Goal: Information Seeking & Learning: Check status

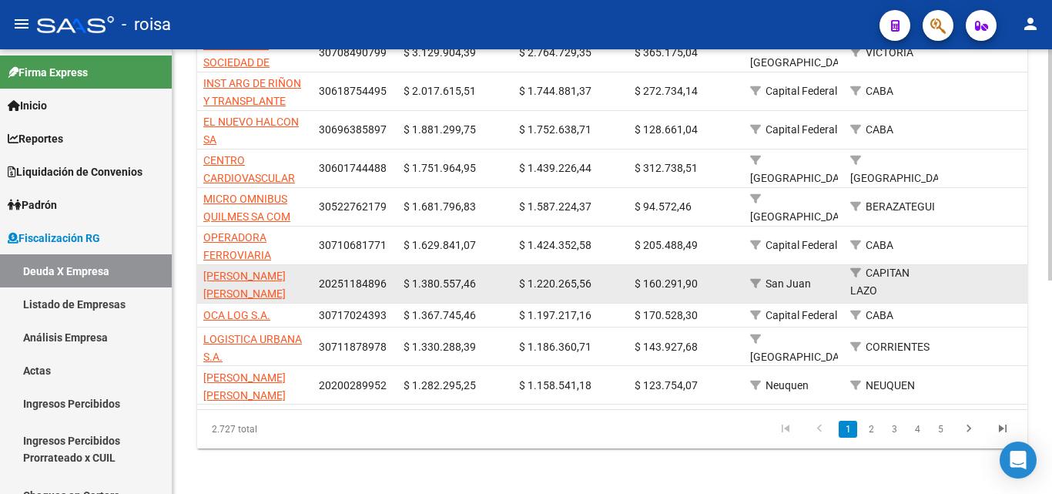
scroll to position [411, 0]
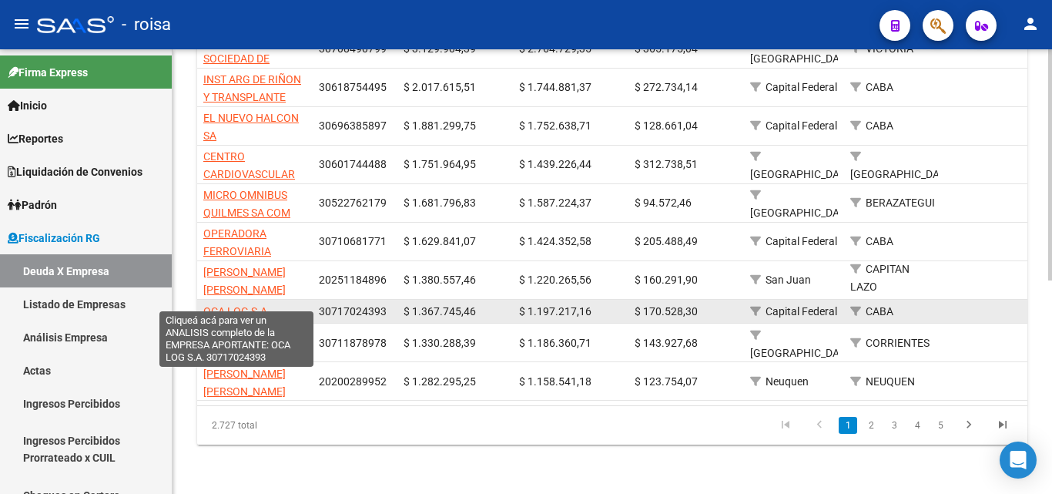
click at [243, 305] on span "OCA LOG S.A." at bounding box center [236, 311] width 67 height 12
type textarea "30717024393"
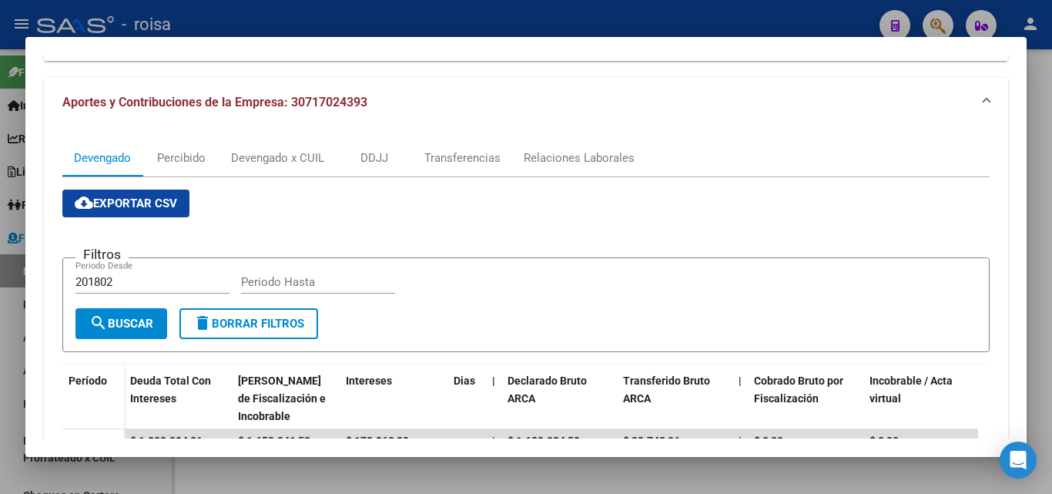
scroll to position [231, 0]
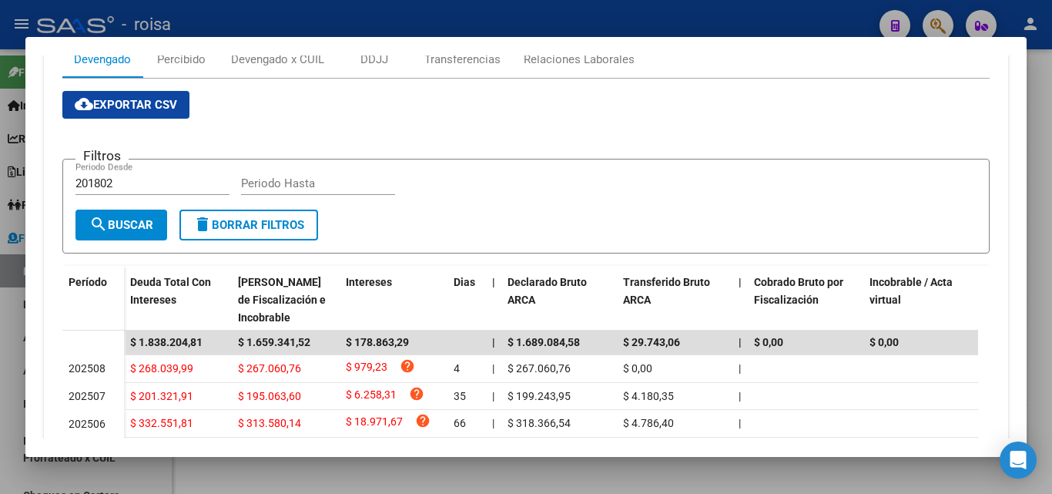
click at [129, 181] on input "201802" at bounding box center [152, 183] width 154 height 14
type input "202501"
type input "202507"
click at [139, 226] on span "search Buscar" at bounding box center [121, 225] width 64 height 14
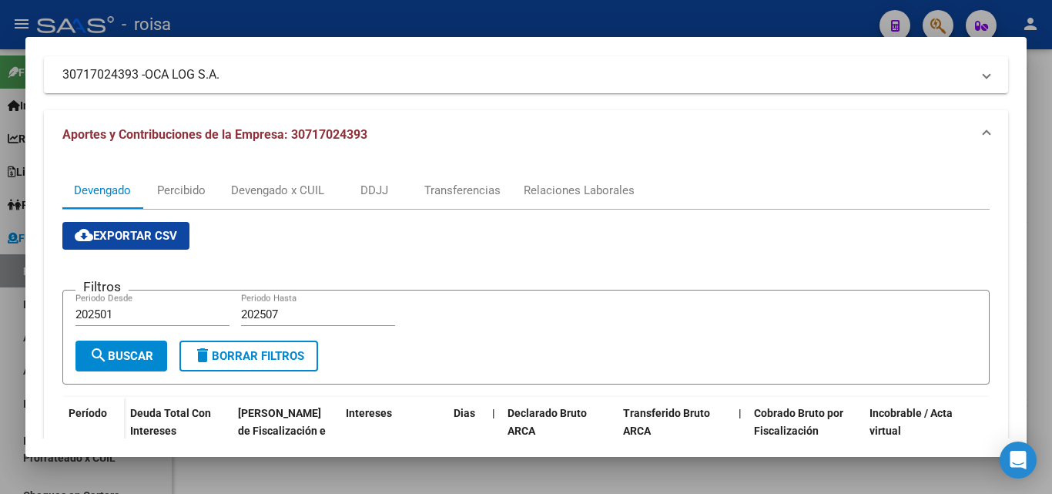
scroll to position [0, 0]
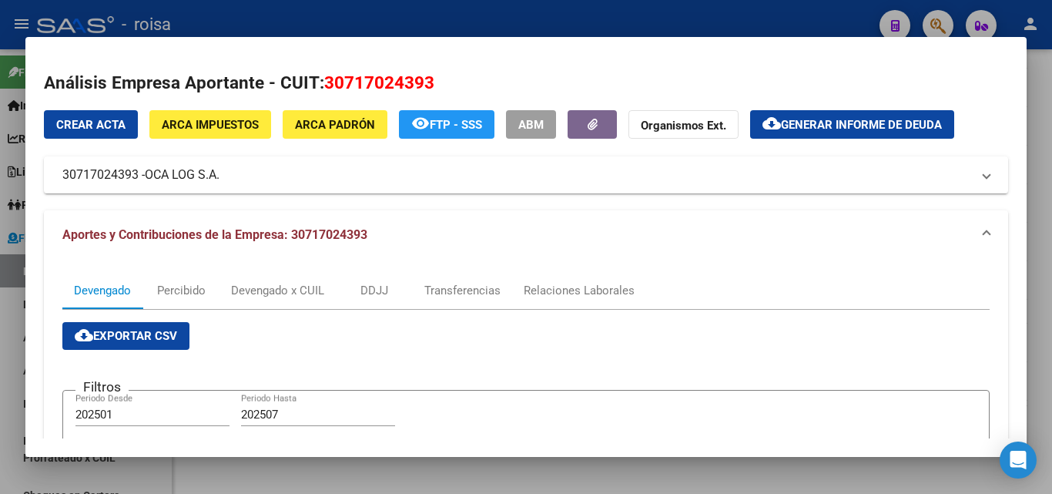
click at [853, 125] on span "Generar informe de deuda" at bounding box center [861, 125] width 161 height 14
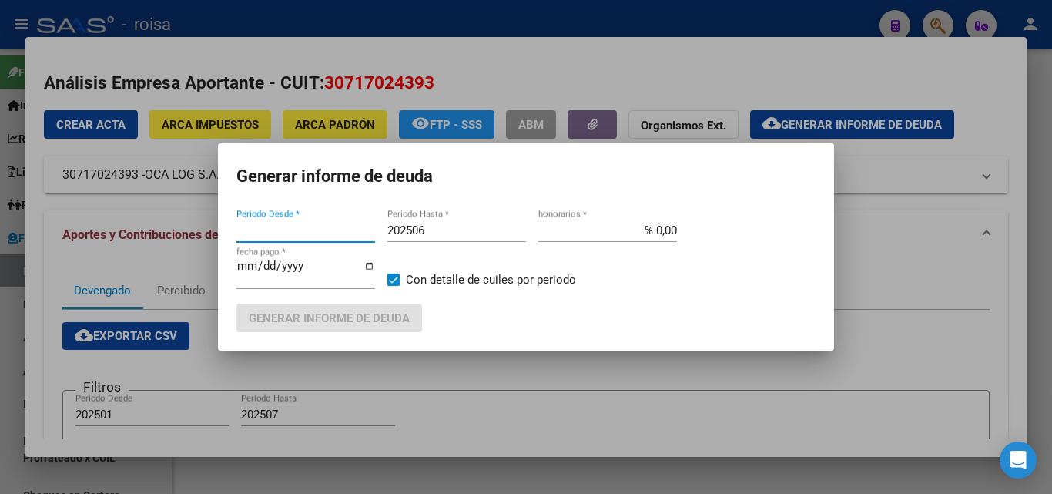
type input "201802"
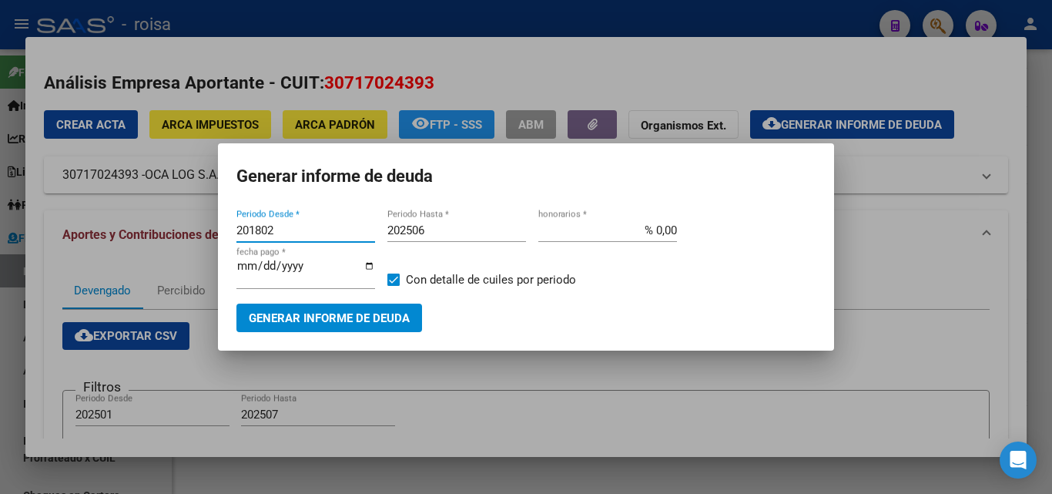
click at [300, 225] on input "201802" at bounding box center [305, 230] width 139 height 14
type input "202501"
type input "202507"
click at [659, 229] on input "% 0,00" at bounding box center [607, 230] width 139 height 14
type input "% 10,00"
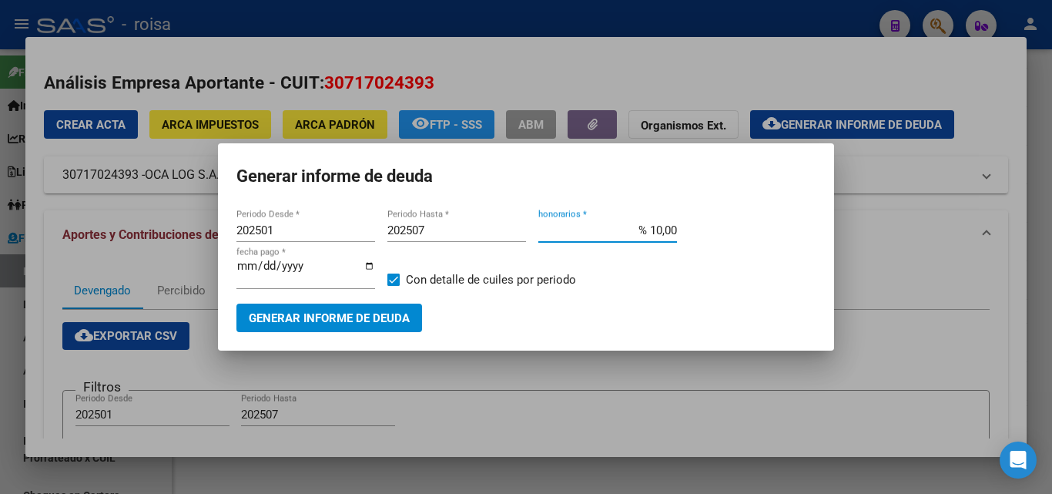
click at [330, 325] on span "Generar informe de deuda" at bounding box center [329, 318] width 161 height 14
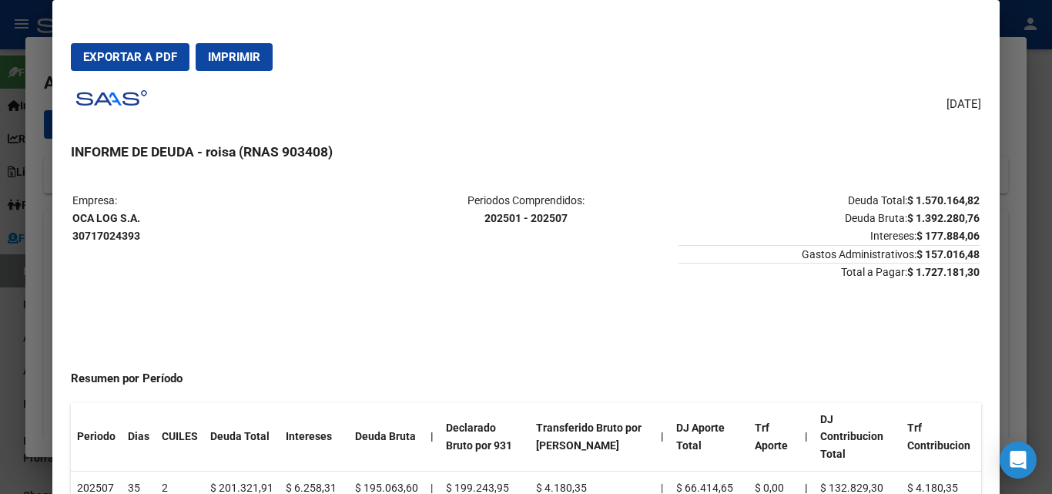
click at [148, 59] on span "Exportar a PDF" at bounding box center [130, 57] width 94 height 14
click at [34, 292] on div at bounding box center [526, 247] width 1052 height 494
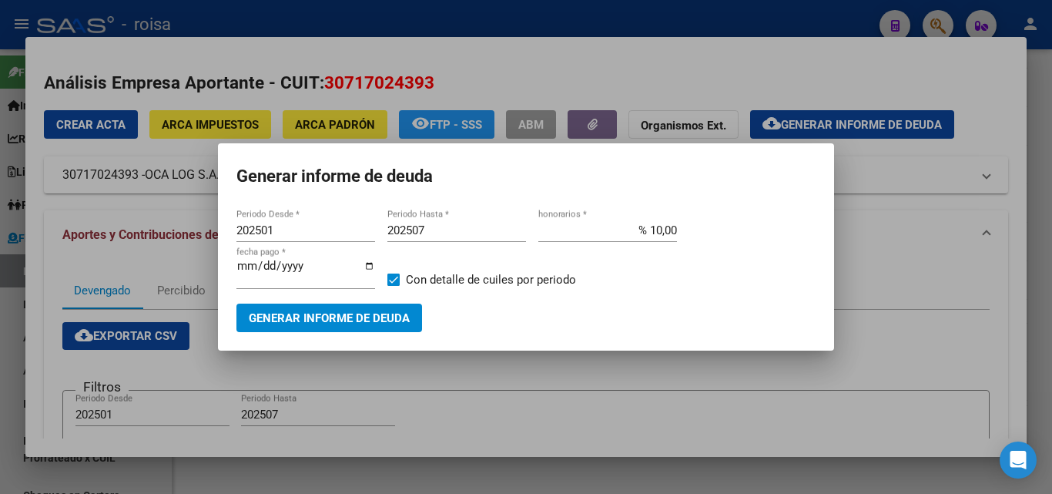
click at [758, 402] on div at bounding box center [526, 247] width 1052 height 494
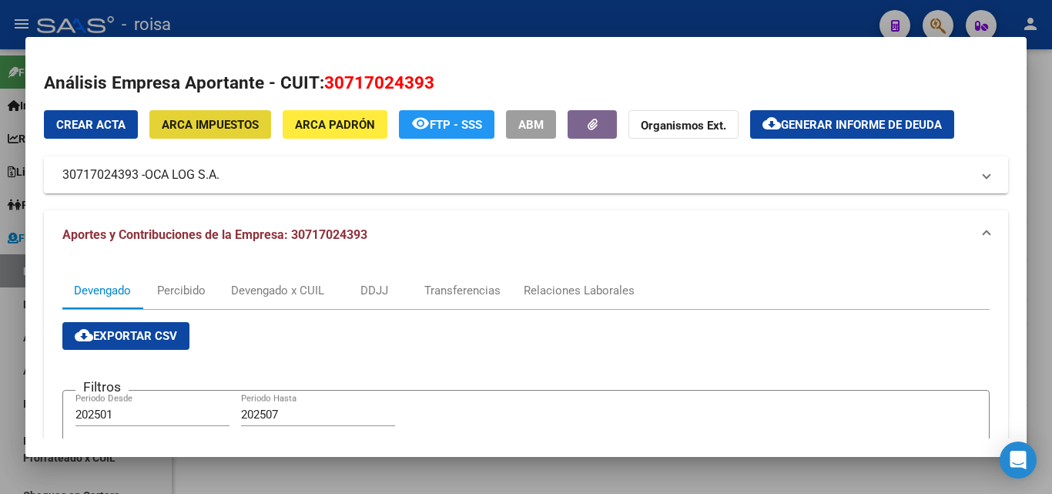
click at [212, 129] on span "ARCA Impuestos" at bounding box center [210, 125] width 97 height 14
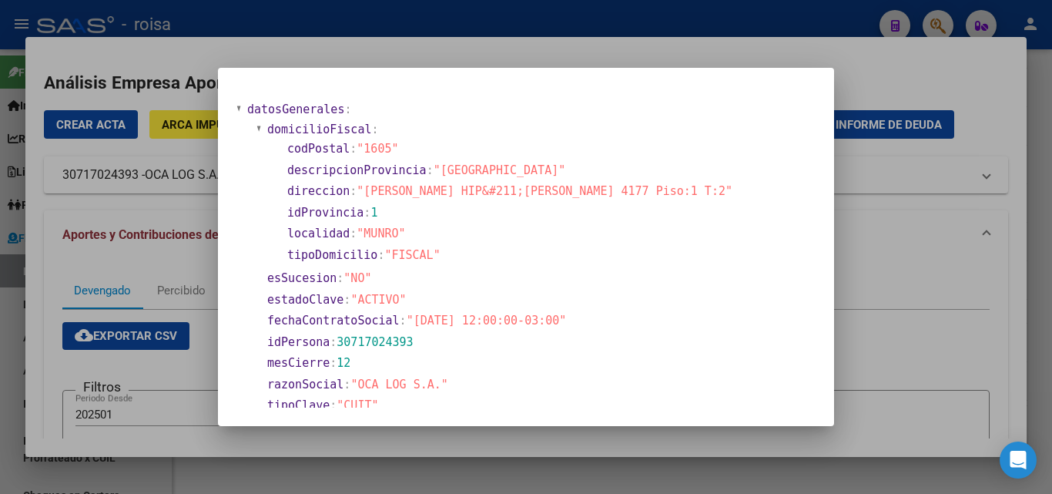
drag, startPoint x: 497, startPoint y: 189, endPoint x: 591, endPoint y: 186, distance: 94.0
click at [591, 186] on span ""[PERSON_NAME] HIP&#211;[PERSON_NAME] 4177 Piso:1 T:2"" at bounding box center [544, 191] width 376 height 14
copy span "[PERSON_NAME] 4177"
click at [918, 335] on div at bounding box center [526, 247] width 1052 height 494
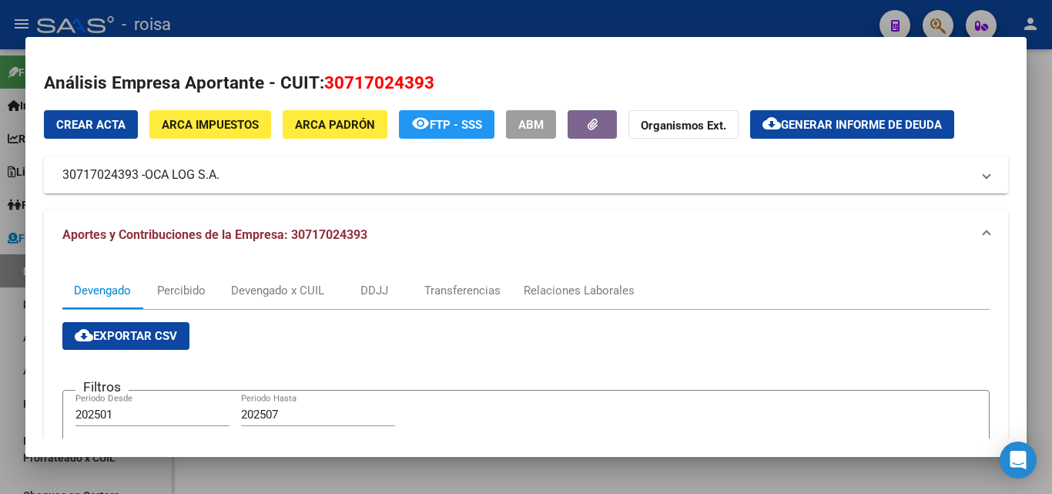
drag, startPoint x: 62, startPoint y: 176, endPoint x: 136, endPoint y: 177, distance: 73.9
click at [136, 177] on mat-panel-title "30717024393 - OCA LOG S.A." at bounding box center [516, 175] width 909 height 18
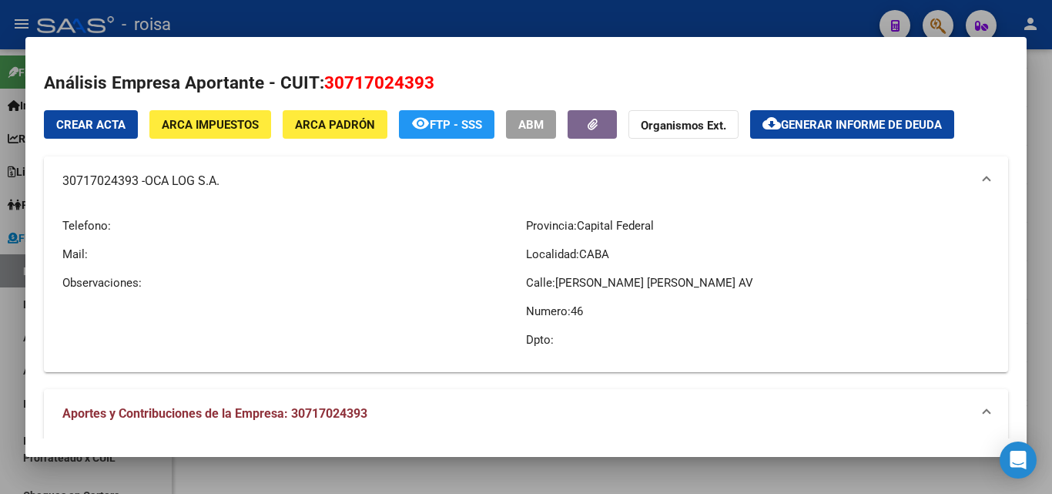
copy mat-panel-title "30717024393"
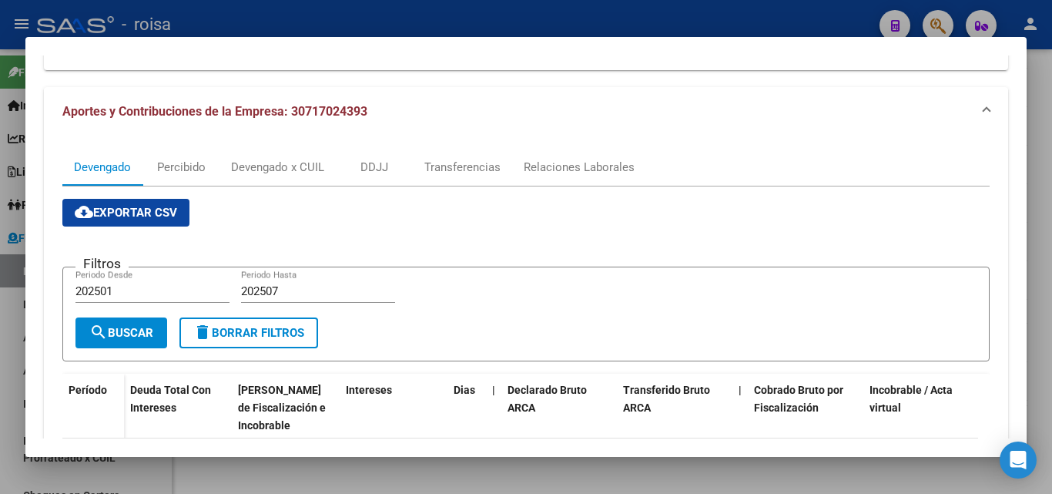
scroll to position [308, 0]
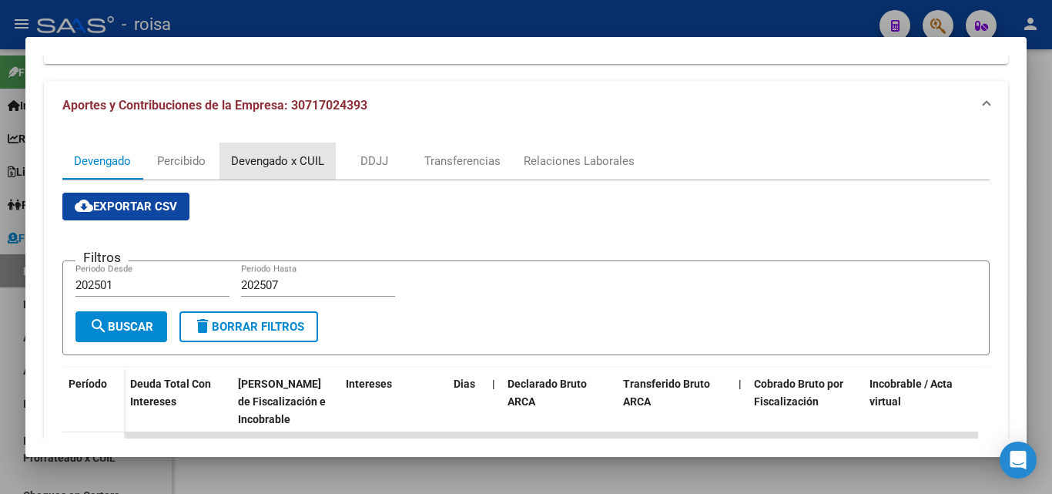
click at [268, 162] on div "Devengado x CUIL" at bounding box center [277, 160] width 93 height 17
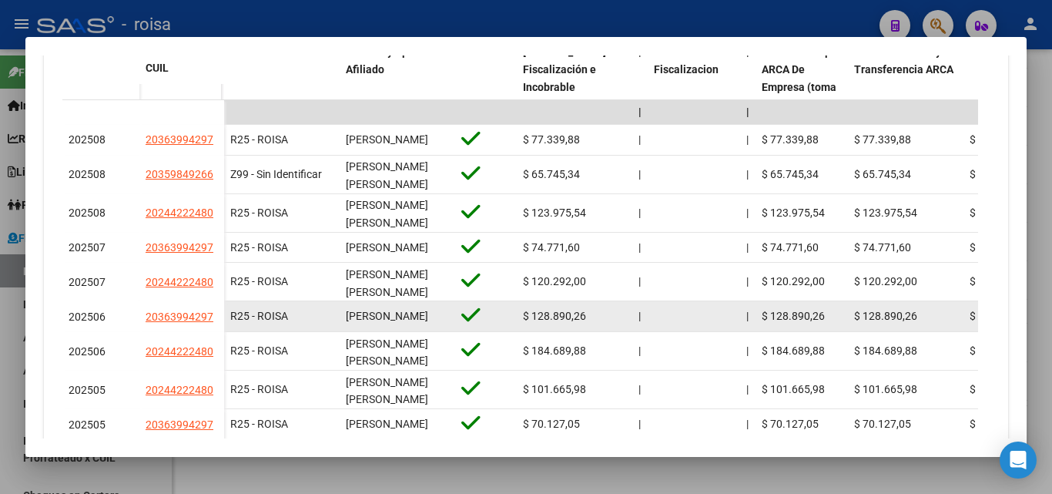
scroll to position [616, 0]
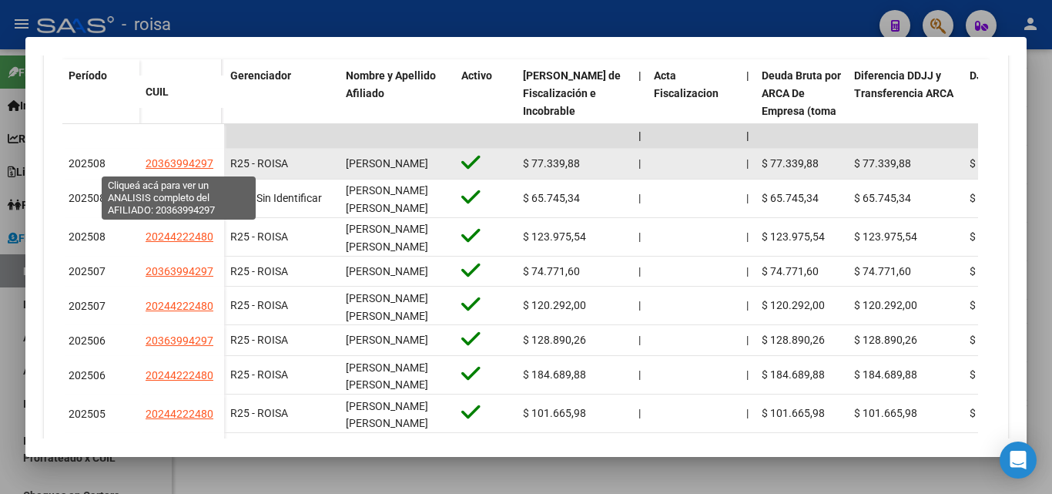
click at [166, 163] on span "20363994297" at bounding box center [180, 163] width 68 height 12
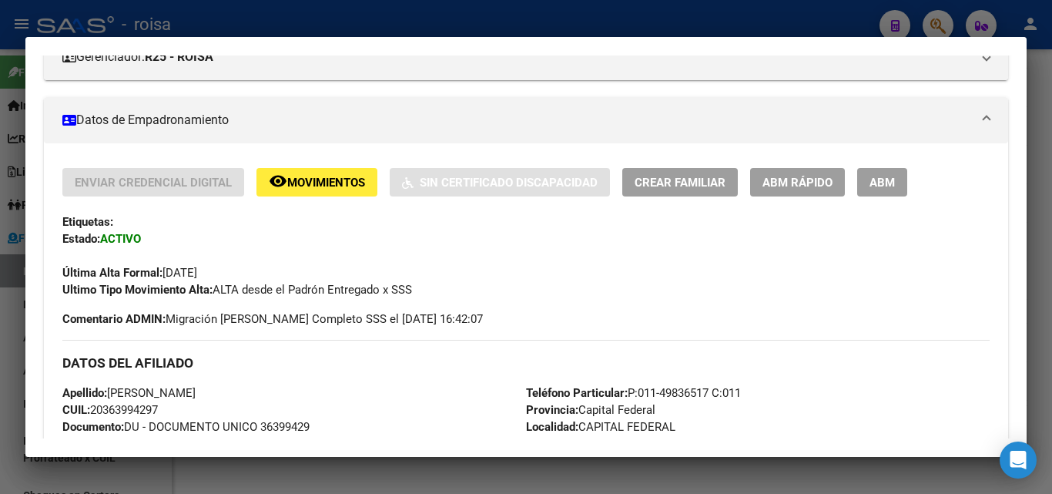
scroll to position [308, 0]
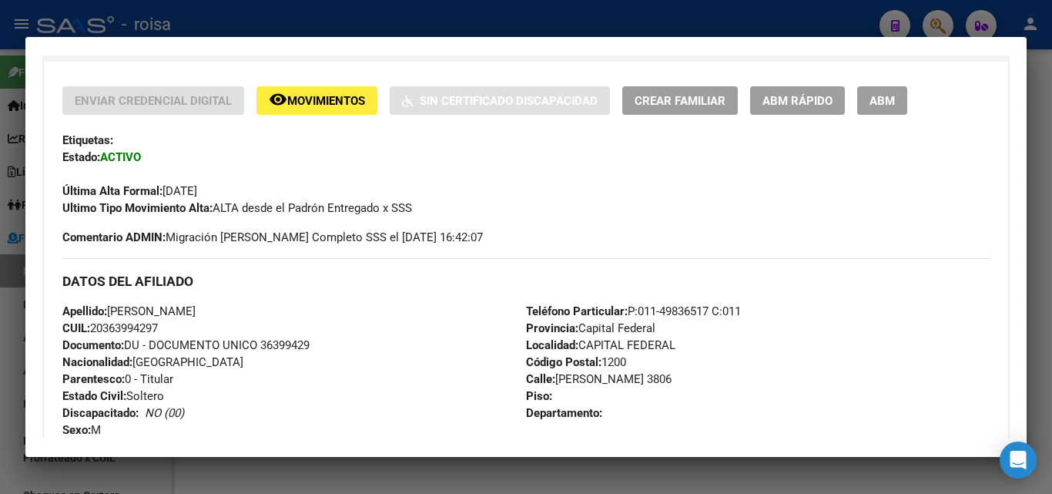
drag, startPoint x: 104, startPoint y: 325, endPoint x: 160, endPoint y: 323, distance: 56.2
click at [158, 323] on span "CUIL: 20363994297" at bounding box center [109, 328] width 95 height 14
copy span "36399429"
click at [4, 311] on div at bounding box center [526, 247] width 1052 height 494
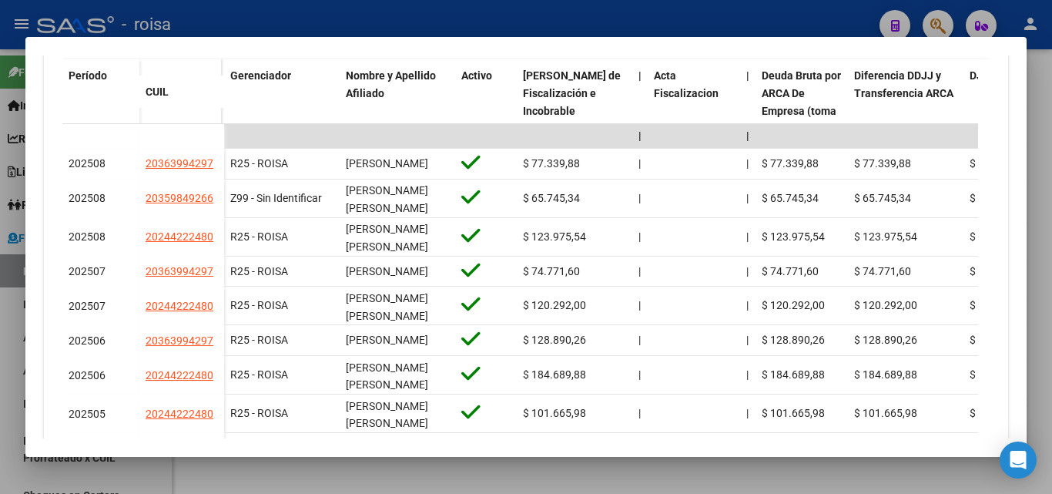
click at [6, 351] on div at bounding box center [526, 247] width 1052 height 494
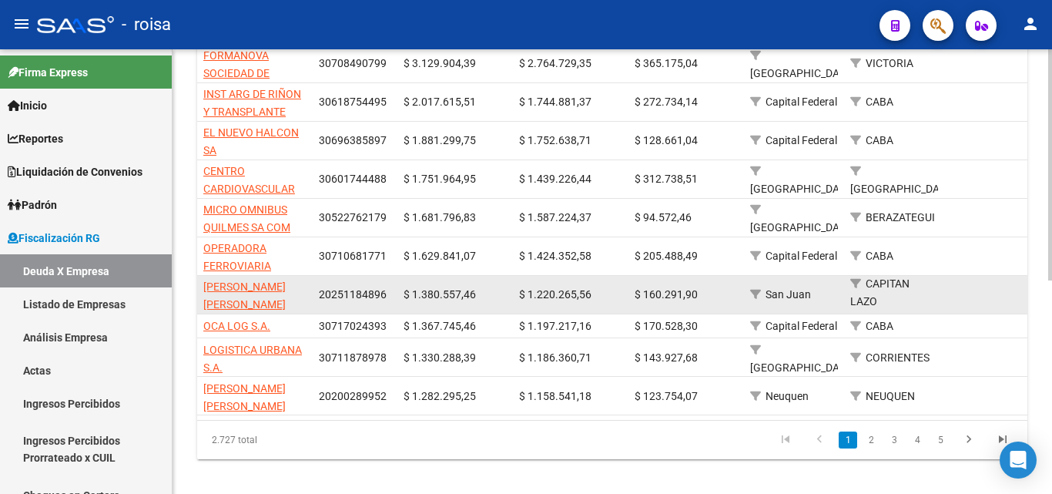
scroll to position [411, 0]
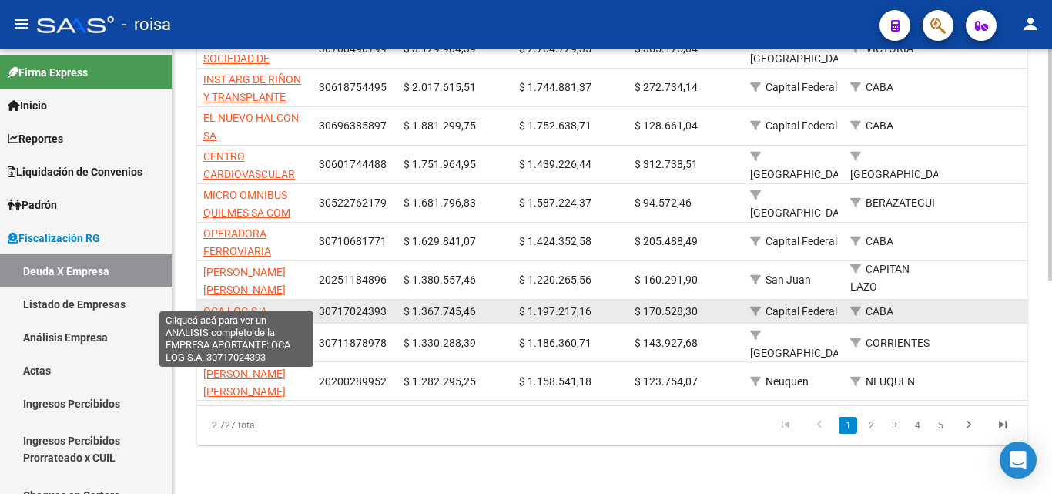
click at [250, 305] on span "OCA LOG S.A." at bounding box center [236, 311] width 67 height 12
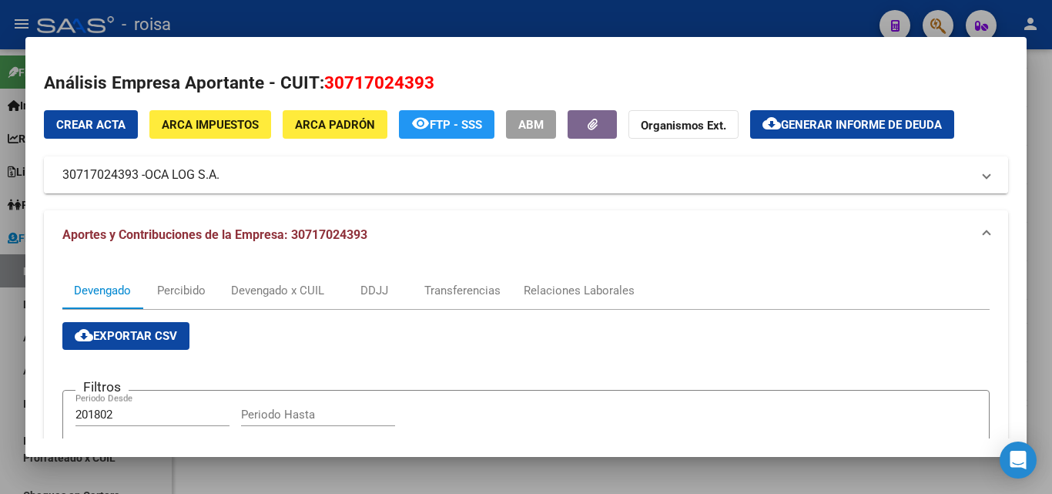
drag, startPoint x: 59, startPoint y: 175, endPoint x: 235, endPoint y: 184, distance: 175.8
click at [235, 184] on mat-expansion-panel-header "30717024393 - OCA LOG S.A." at bounding box center [526, 174] width 964 height 37
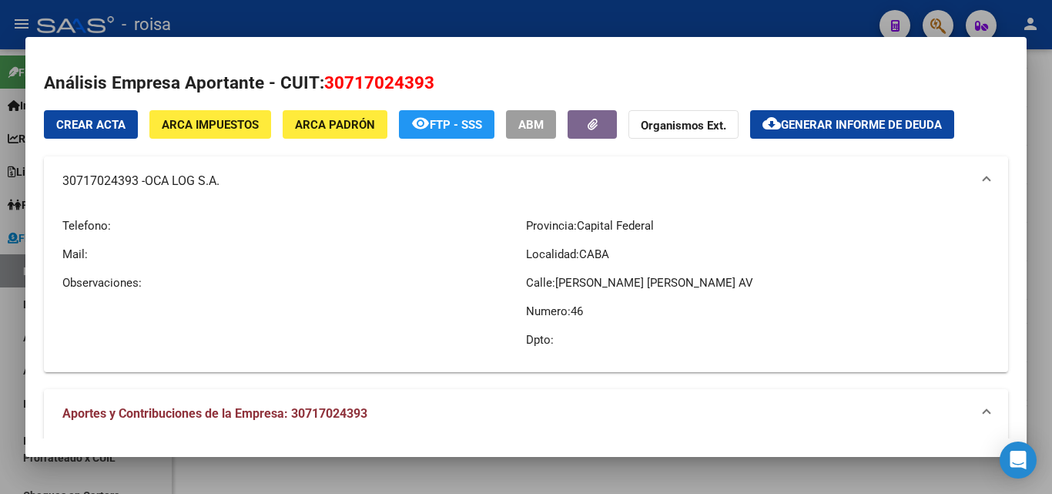
copy mat-panel-title "30717024393 - OCA LOG S.A."
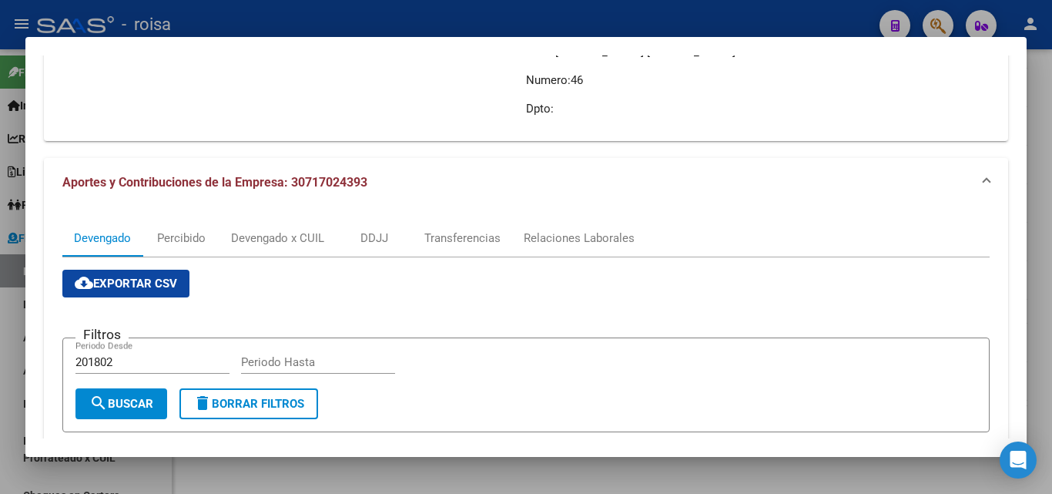
scroll to position [0, 0]
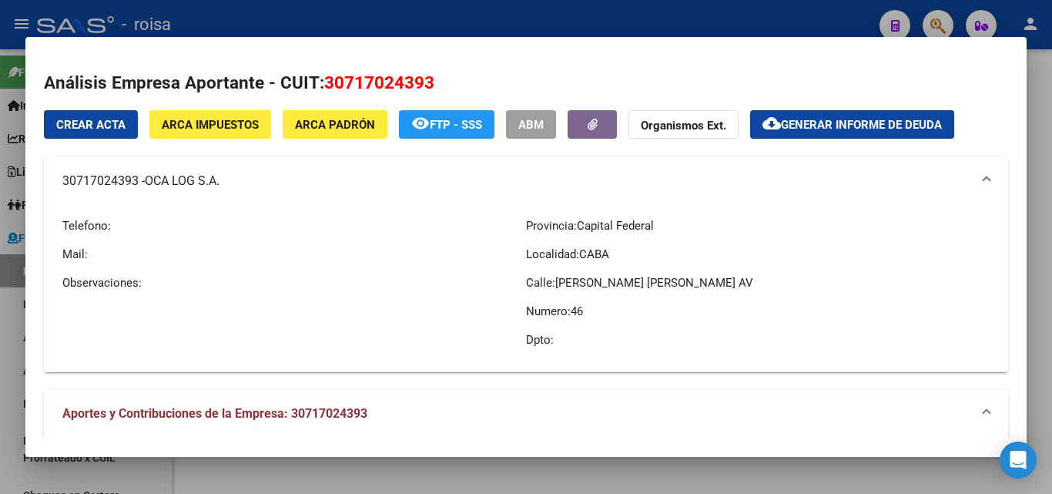
copy mat-panel-title "30717024393 - OCA LOG S.A."
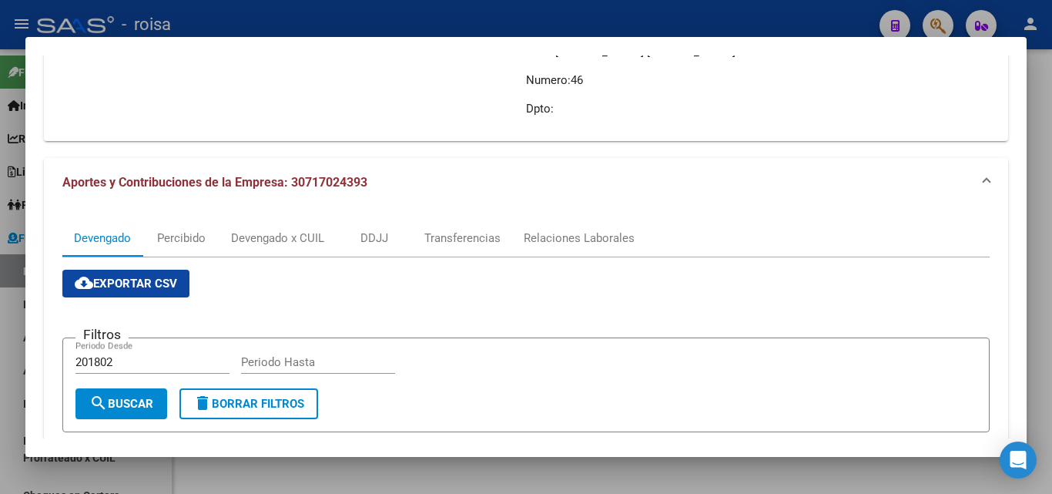
scroll to position [385, 0]
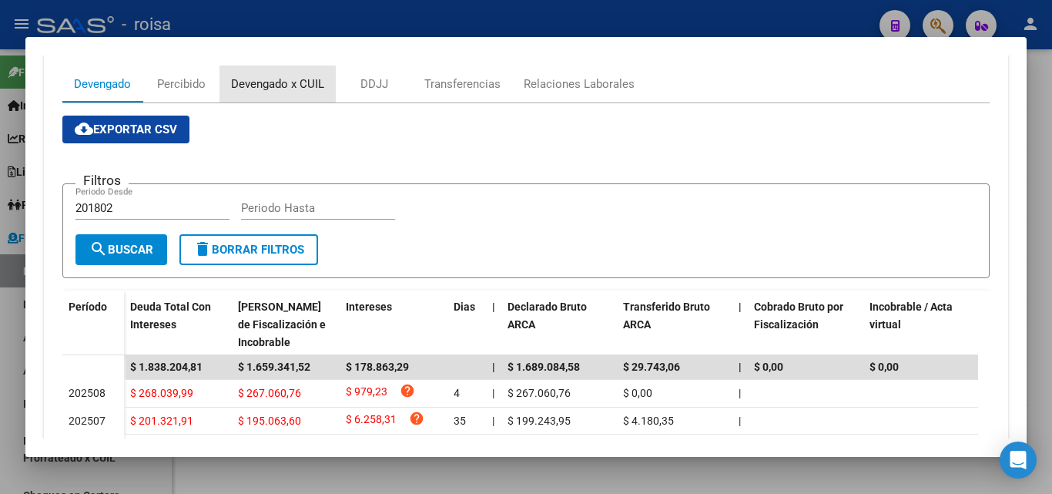
click at [282, 85] on div "Devengado x CUIL" at bounding box center [277, 83] width 93 height 17
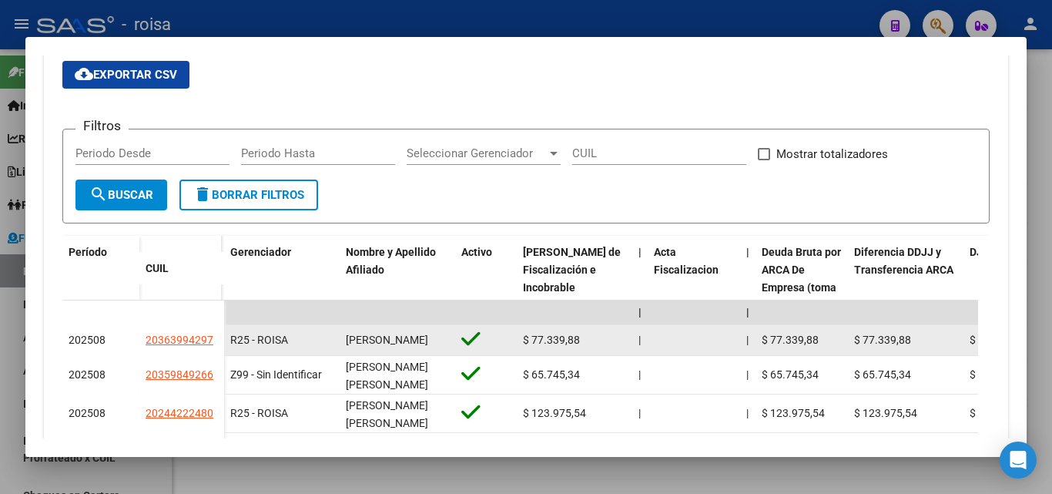
scroll to position [462, 0]
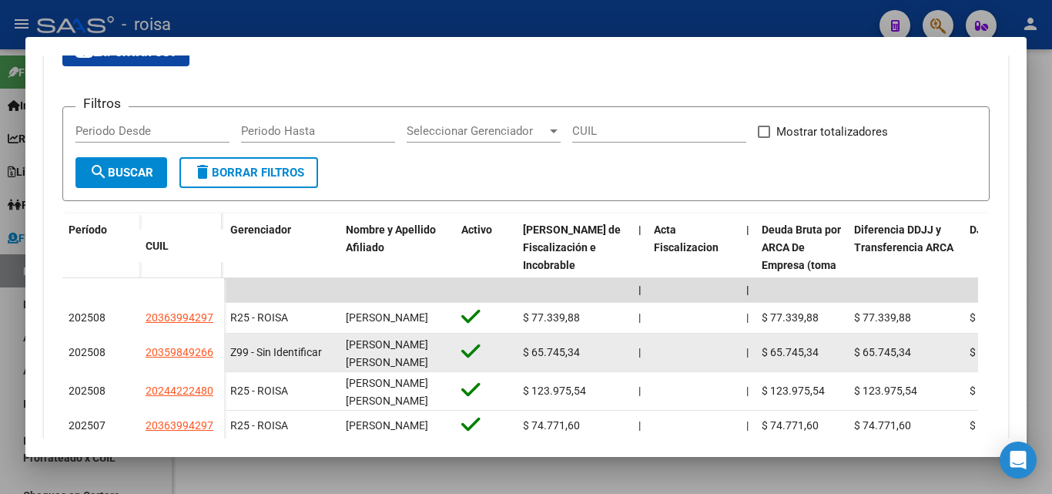
drag, startPoint x: 145, startPoint y: 352, endPoint x: 216, endPoint y: 352, distance: 70.8
click at [216, 352] on datatable-body-cell "20359849266" at bounding box center [181, 352] width 85 height 38
copy span "20359849266"
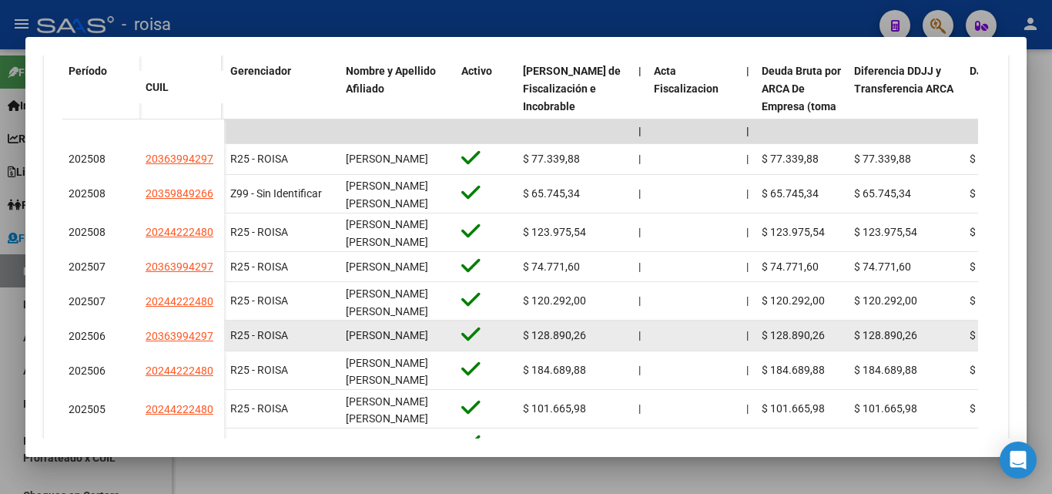
scroll to position [693, 0]
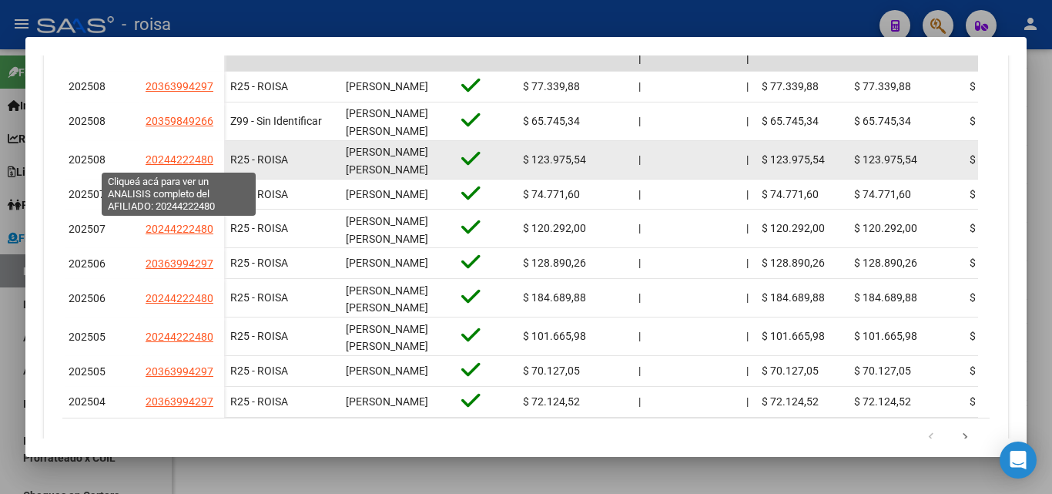
click at [179, 160] on span "20244222480" at bounding box center [180, 159] width 68 height 12
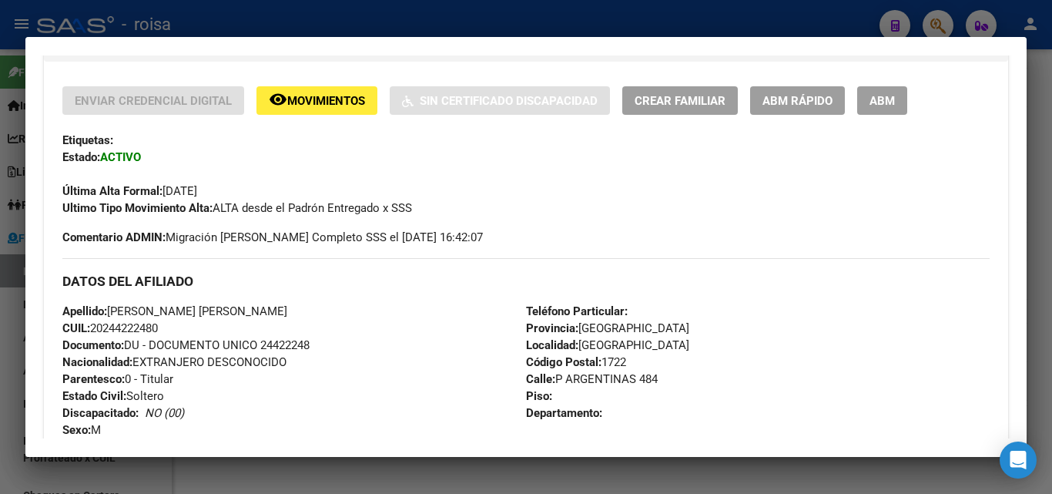
scroll to position [385, 0]
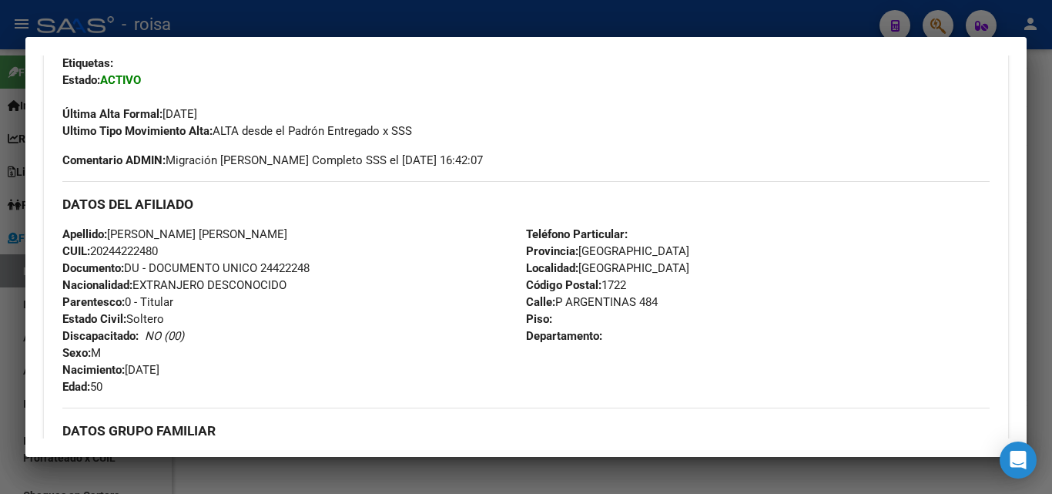
drag, startPoint x: 105, startPoint y: 246, endPoint x: 159, endPoint y: 249, distance: 54.8
click at [158, 249] on span "CUIL: 20244222480" at bounding box center [109, 251] width 95 height 14
copy span "24422248"
drag, startPoint x: 15, startPoint y: 313, endPoint x: 50, endPoint y: 296, distance: 38.9
click at [15, 311] on div at bounding box center [526, 247] width 1052 height 494
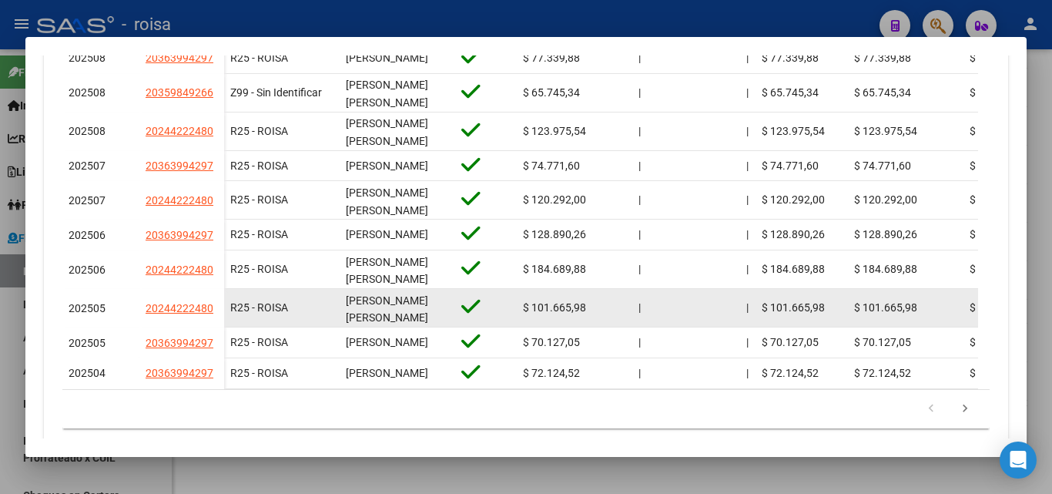
scroll to position [768, 0]
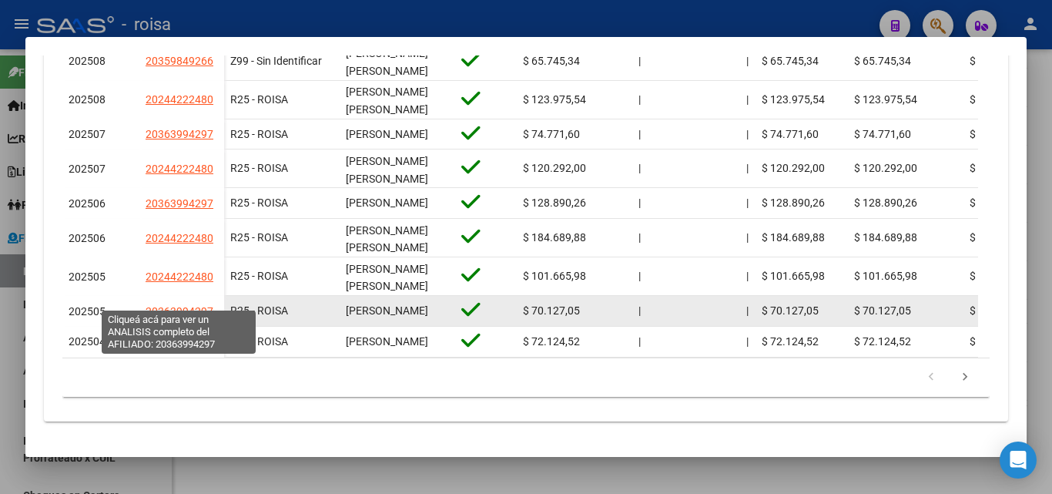
click at [187, 305] on span "20363994297" at bounding box center [180, 311] width 68 height 12
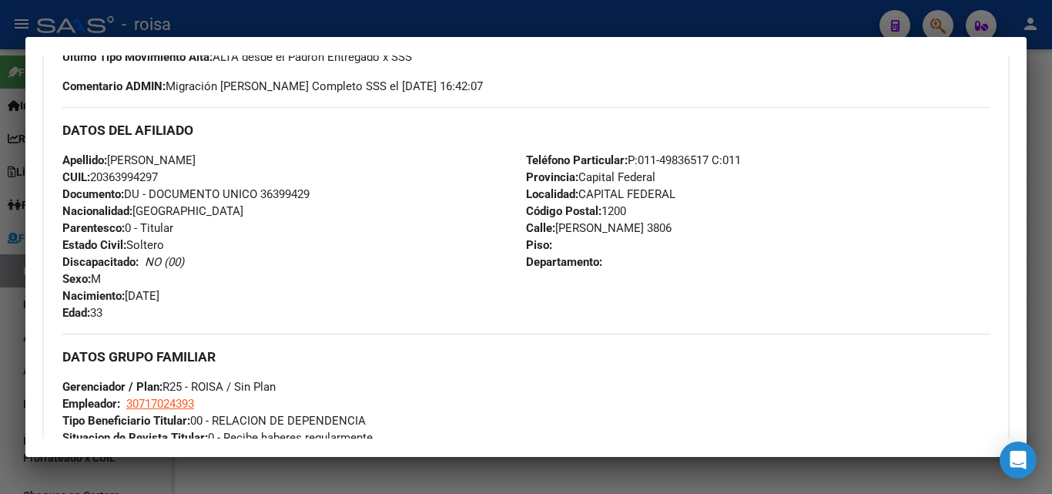
scroll to position [462, 0]
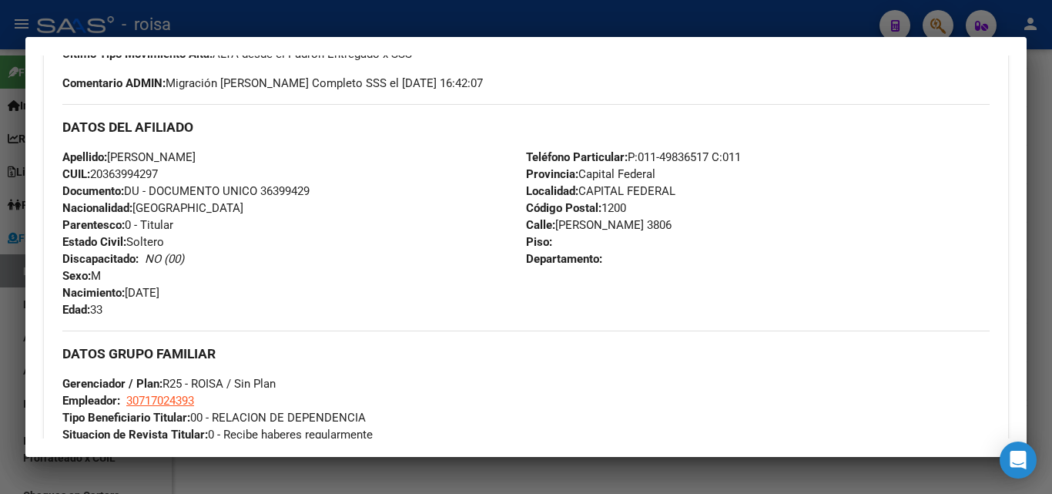
drag, startPoint x: 105, startPoint y: 171, endPoint x: 159, endPoint y: 169, distance: 53.9
click at [158, 169] on span "CUIL: 20363994297" at bounding box center [109, 174] width 95 height 14
copy span "36399429"
click at [13, 310] on div at bounding box center [526, 247] width 1052 height 494
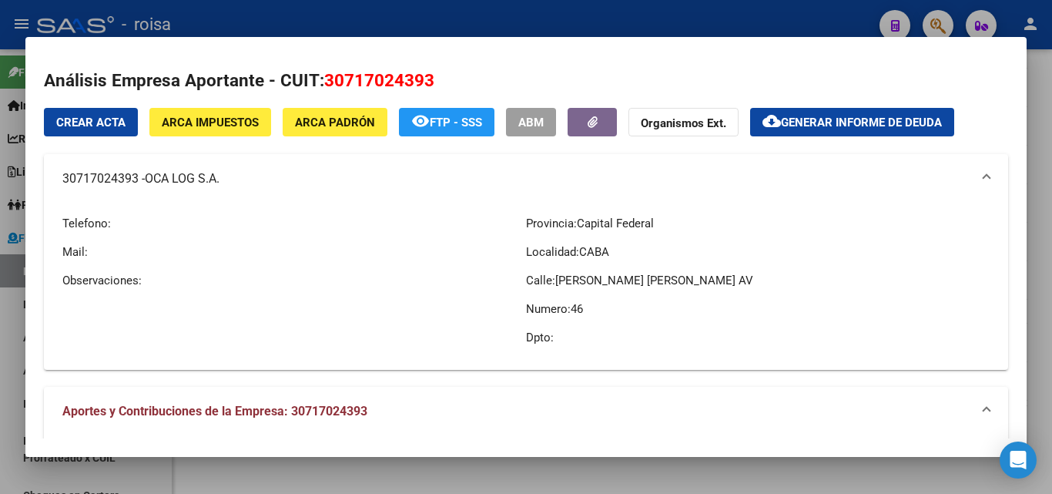
scroll to position [0, 0]
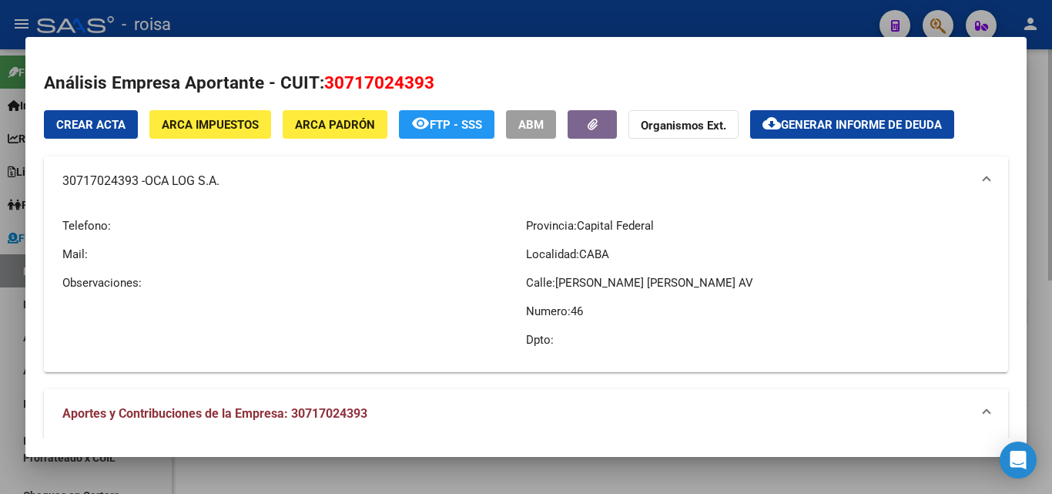
drag, startPoint x: 9, startPoint y: 347, endPoint x: 225, endPoint y: 308, distance: 219.1
click at [9, 346] on div at bounding box center [526, 247] width 1052 height 494
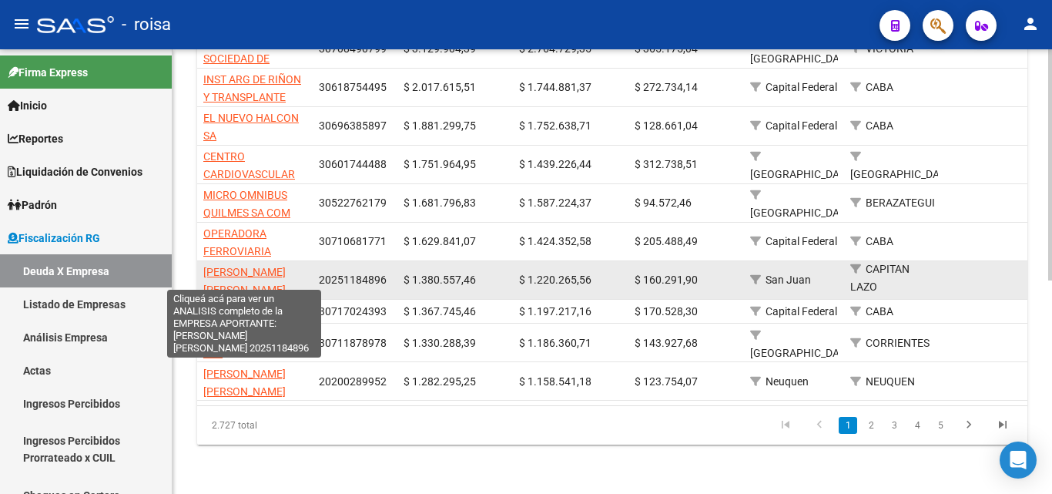
click at [240, 266] on span "[PERSON_NAME] [PERSON_NAME]" at bounding box center [244, 281] width 82 height 30
type textarea "20251184896"
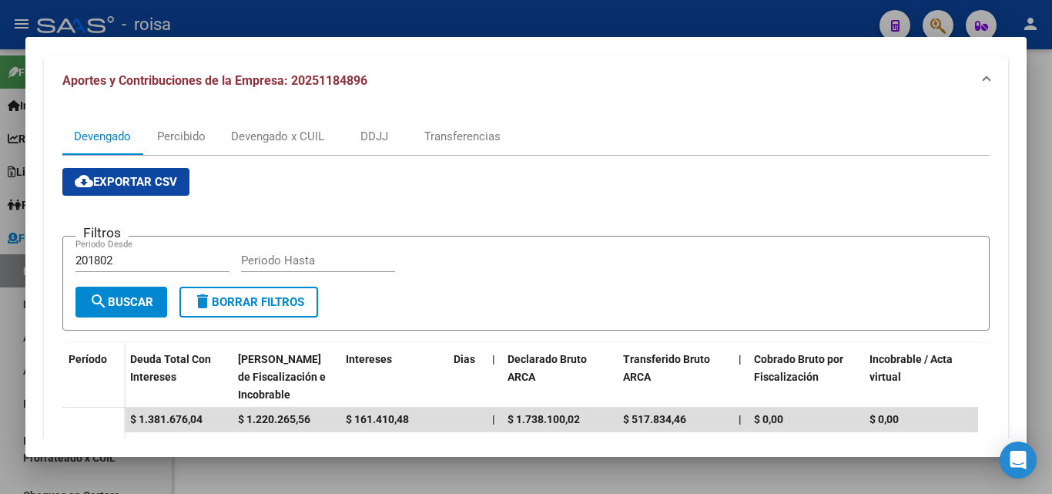
scroll to position [231, 0]
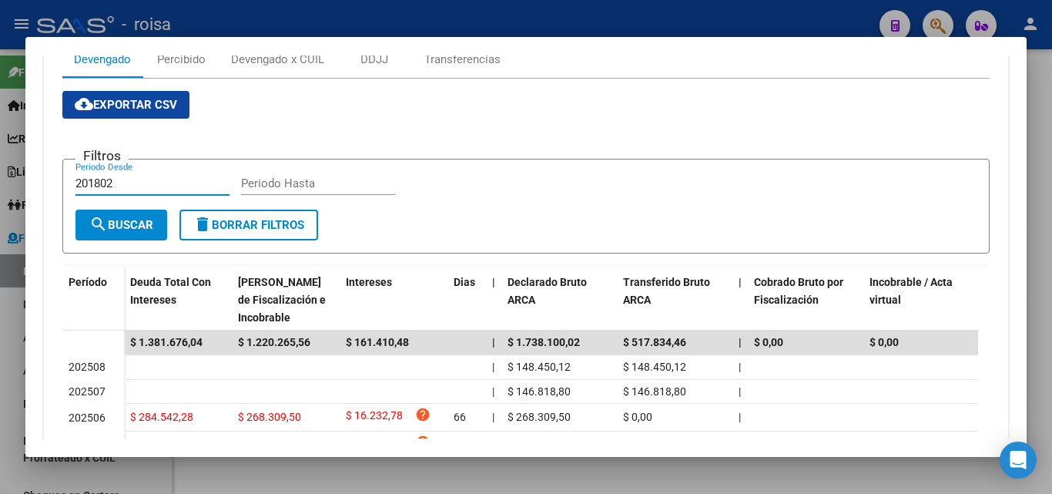
click at [141, 176] on input "201802" at bounding box center [152, 183] width 154 height 14
type input "202505"
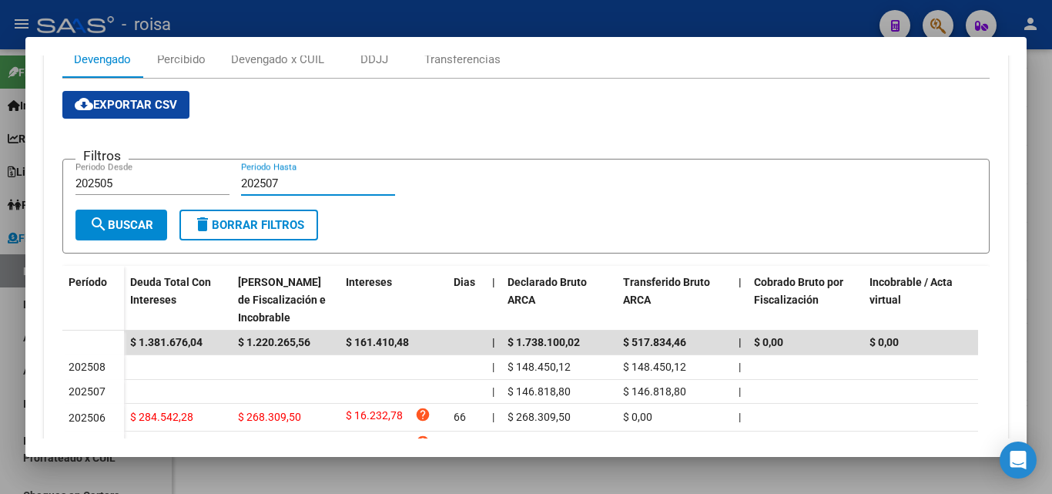
type input "202507"
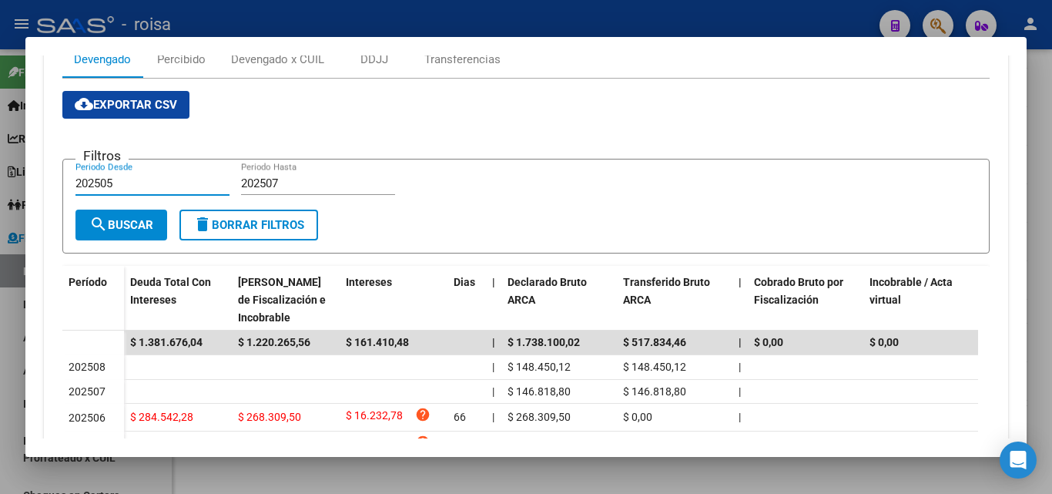
click at [117, 186] on input "202505" at bounding box center [152, 183] width 154 height 14
type input "202501"
click at [115, 229] on span "search Buscar" at bounding box center [121, 225] width 64 height 14
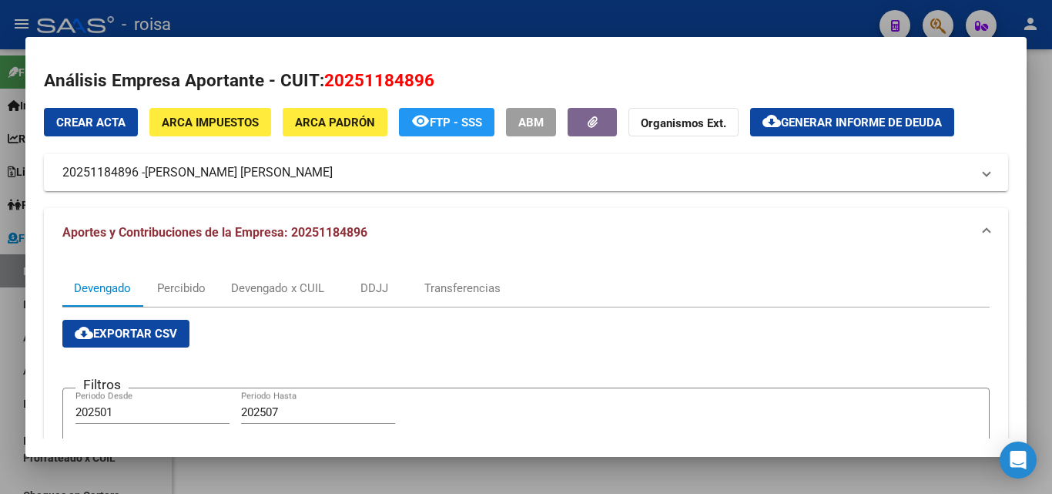
scroll to position [0, 0]
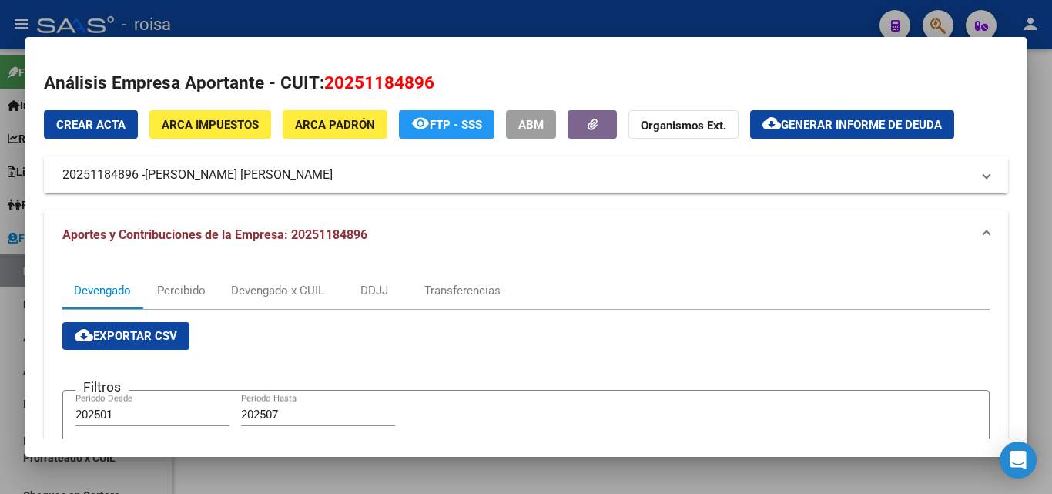
drag, startPoint x: 55, startPoint y: 180, endPoint x: 331, endPoint y: 186, distance: 276.5
click at [331, 186] on mat-expansion-panel-header "20251184896 - [PERSON_NAME] [PERSON_NAME]" at bounding box center [526, 174] width 964 height 37
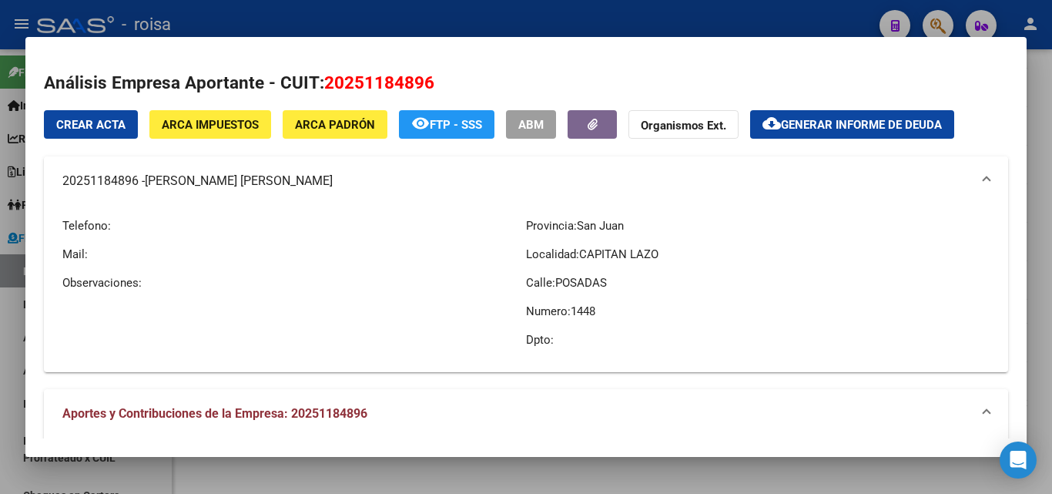
copy mat-panel-title "20251184896 - [PERSON_NAME] [PERSON_NAME]"
click at [822, 132] on button "cloud_download Generar informe de deuda" at bounding box center [852, 124] width 204 height 28
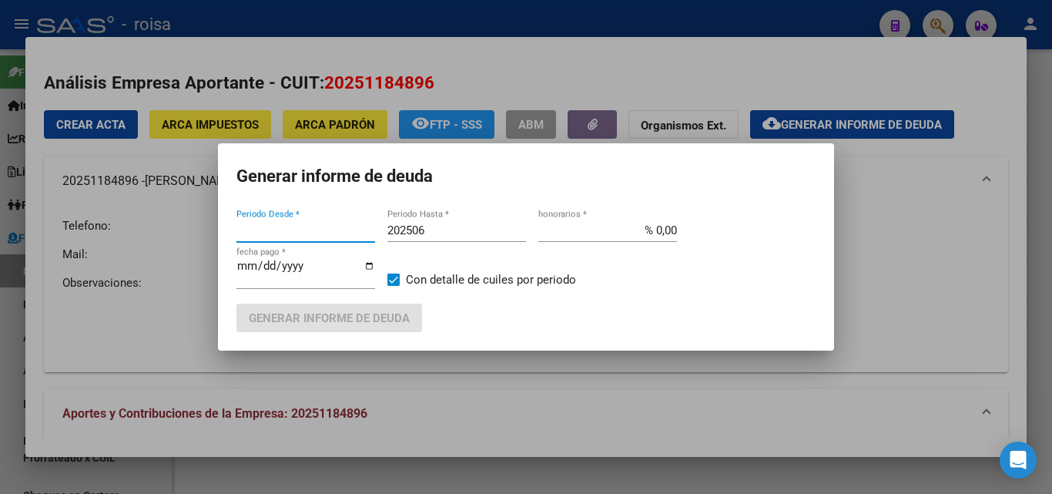
type input "201802"
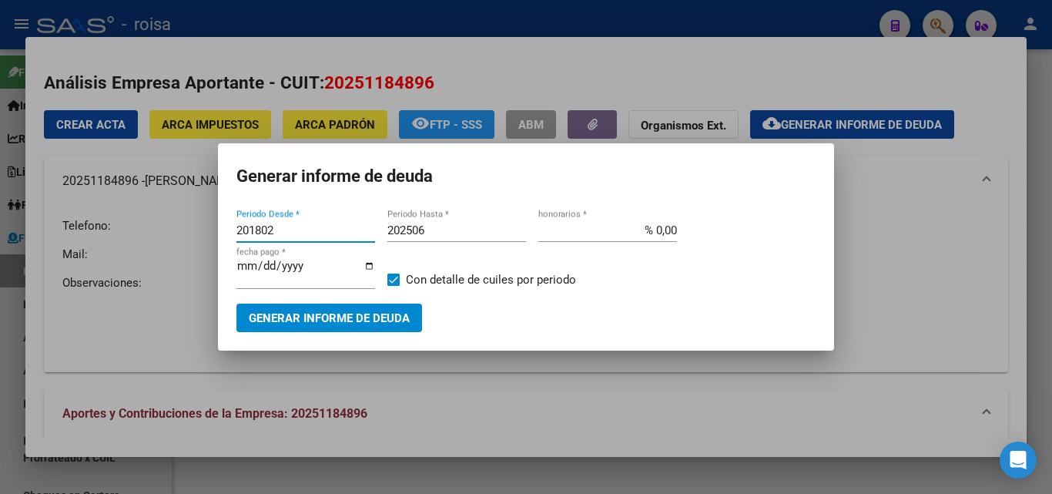
click at [296, 224] on input "201802" at bounding box center [305, 230] width 139 height 14
type input "202501"
click at [431, 229] on input "202506" at bounding box center [456, 230] width 139 height 14
type input "202507"
click at [659, 227] on input "% 0,00" at bounding box center [607, 230] width 139 height 14
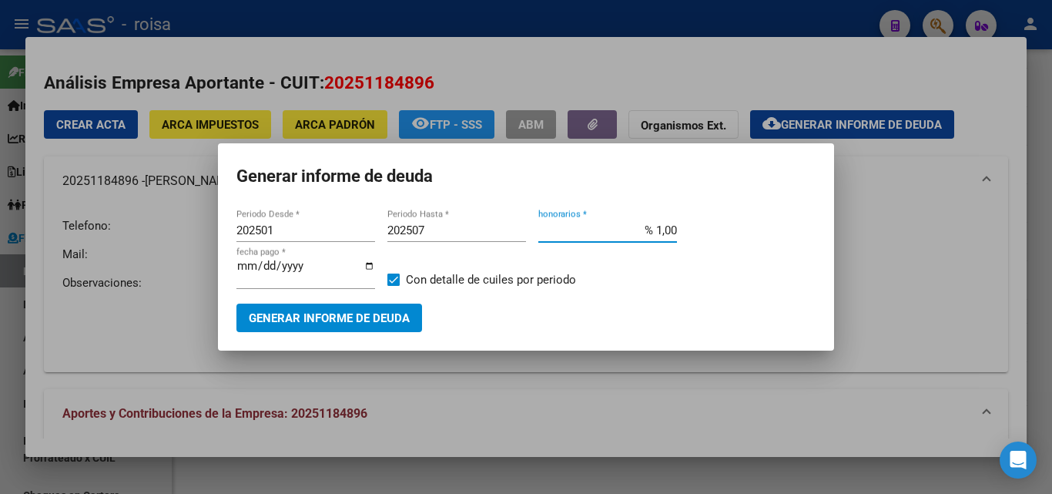
type input "% 10,00"
click at [297, 315] on span "Generar informe de deuda" at bounding box center [329, 318] width 161 height 14
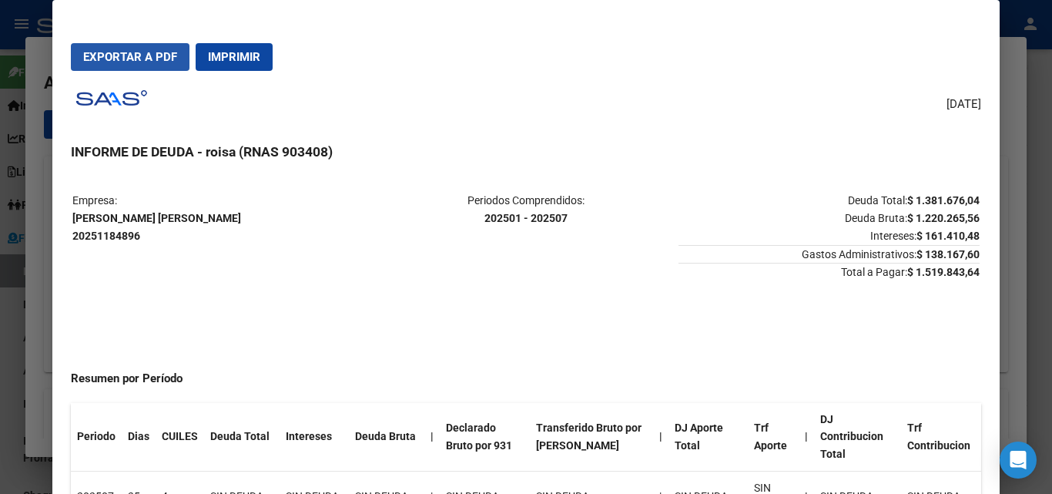
click at [140, 60] on span "Exportar a PDF" at bounding box center [130, 57] width 94 height 14
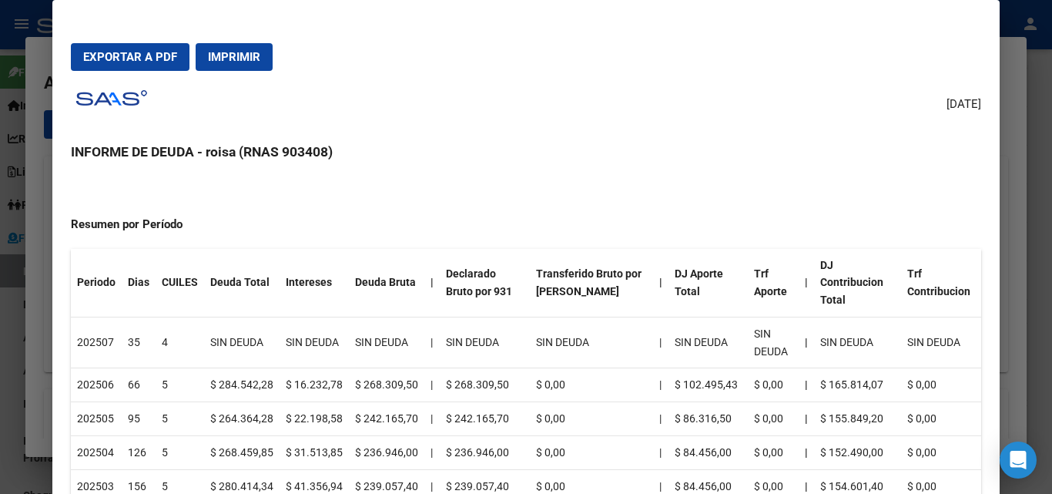
drag, startPoint x: 36, startPoint y: 246, endPoint x: 182, endPoint y: 265, distance: 147.5
click at [36, 244] on div at bounding box center [526, 247] width 1052 height 494
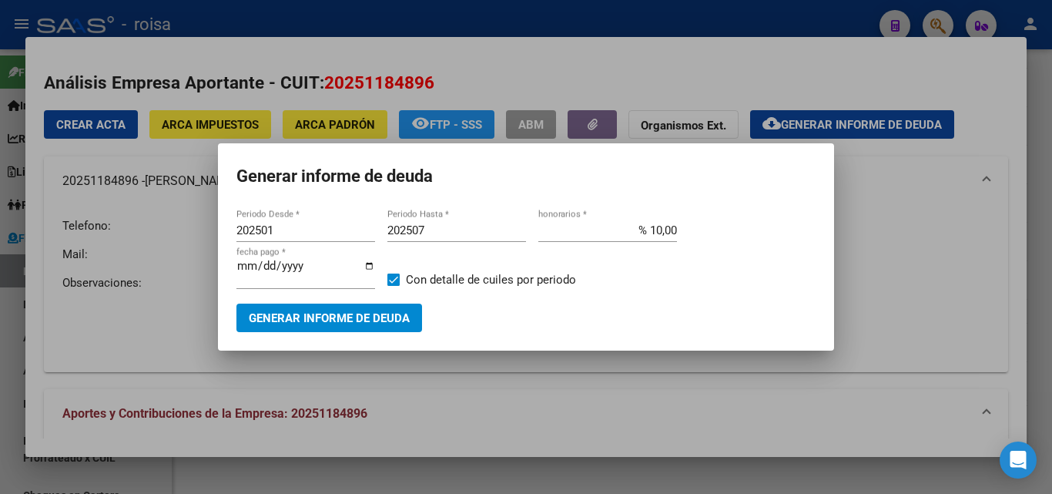
click at [951, 335] on div at bounding box center [526, 247] width 1052 height 494
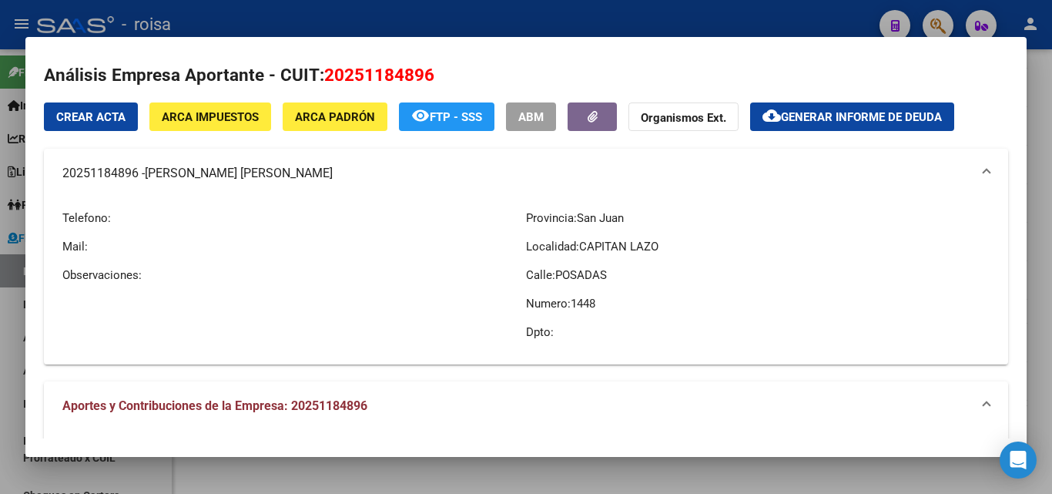
scroll to position [0, 0]
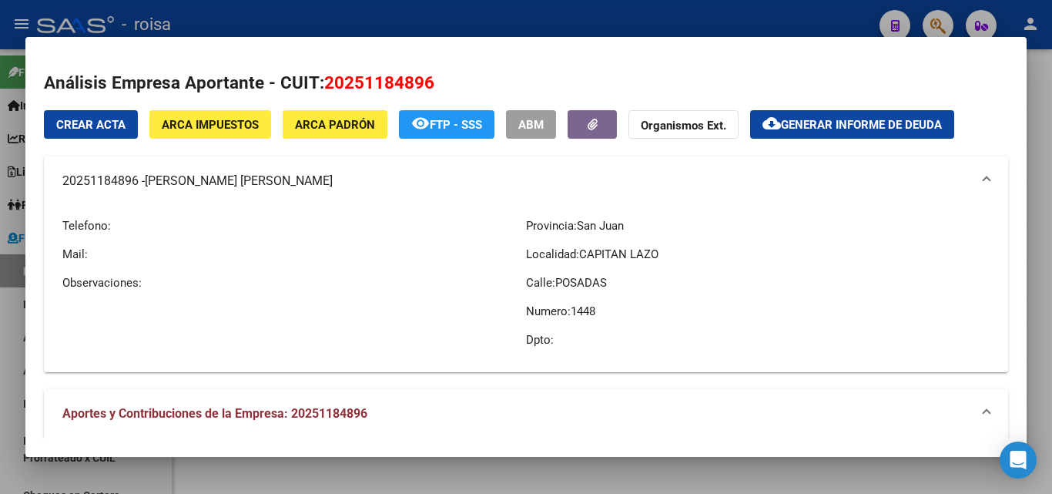
click at [192, 122] on span "ARCA Impuestos" at bounding box center [210, 125] width 97 height 14
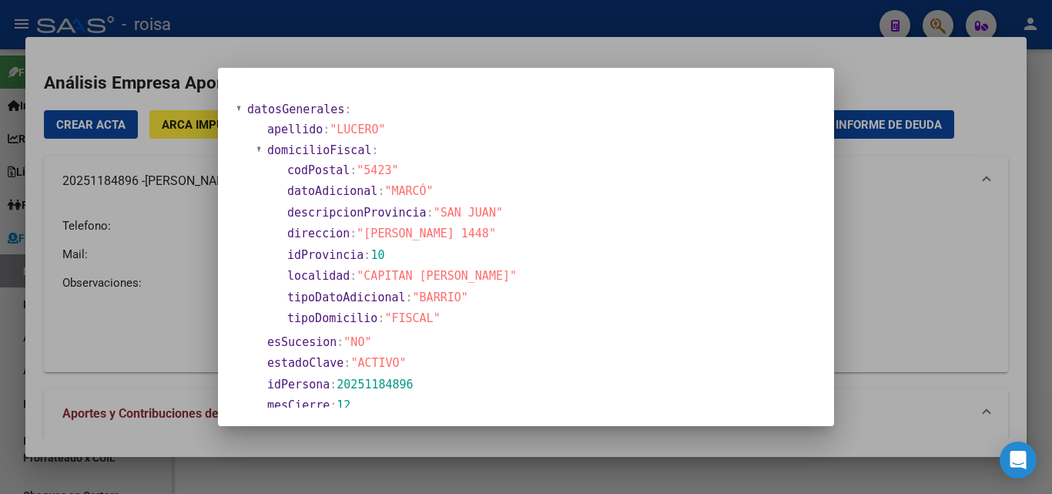
click at [898, 287] on div at bounding box center [526, 247] width 1052 height 494
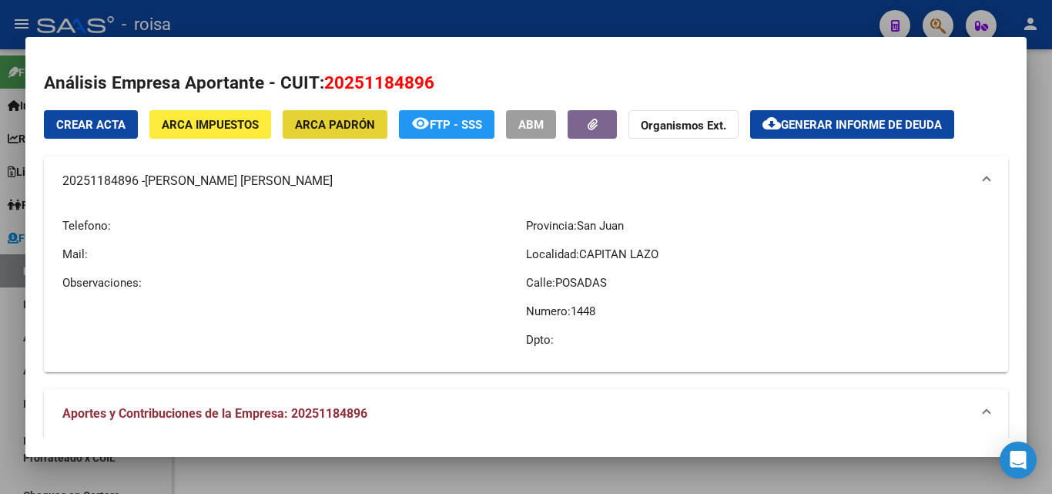
click at [336, 130] on span "ARCA Padrón" at bounding box center [335, 125] width 80 height 14
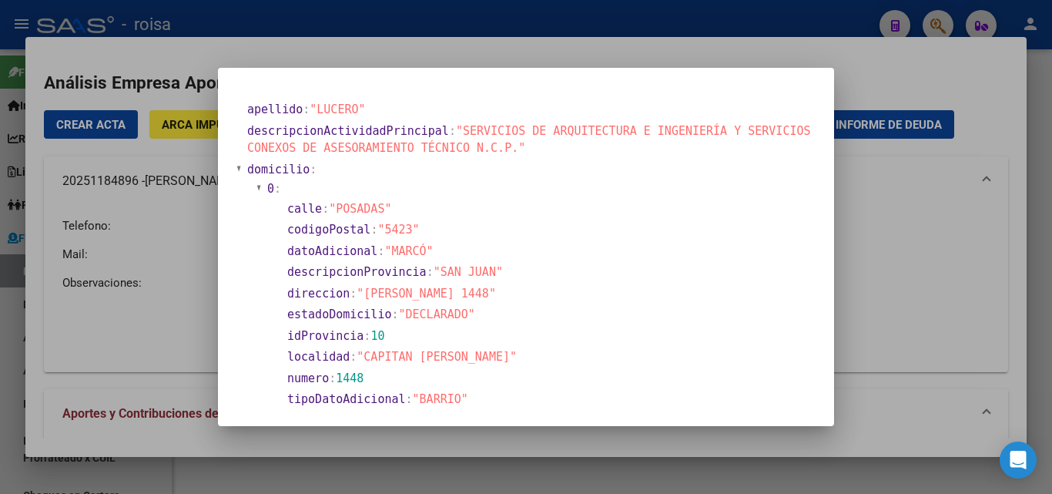
click at [910, 283] on div at bounding box center [526, 247] width 1052 height 494
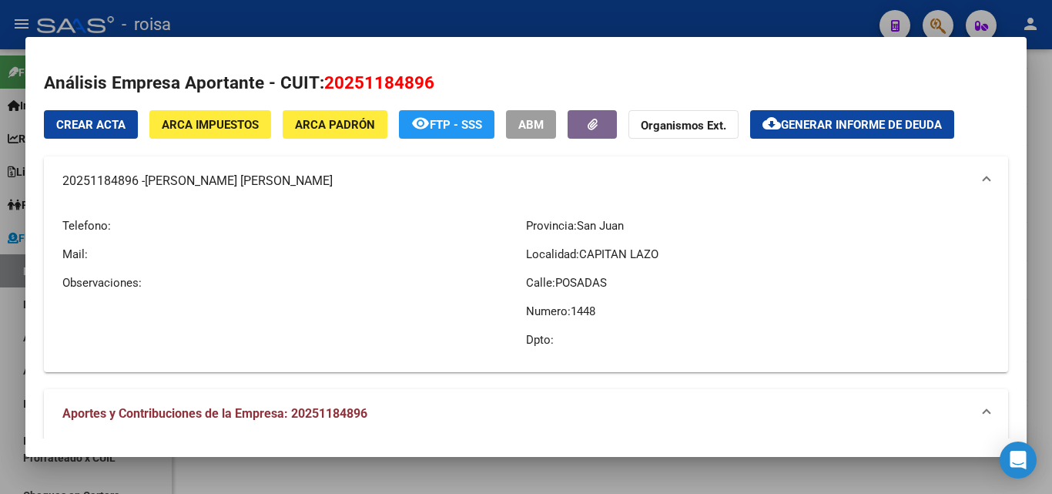
drag, startPoint x: 59, startPoint y: 184, endPoint x: 139, endPoint y: 185, distance: 80.8
click at [139, 185] on mat-expansion-panel-header "20251184896 - [PERSON_NAME] [PERSON_NAME]" at bounding box center [526, 180] width 964 height 49
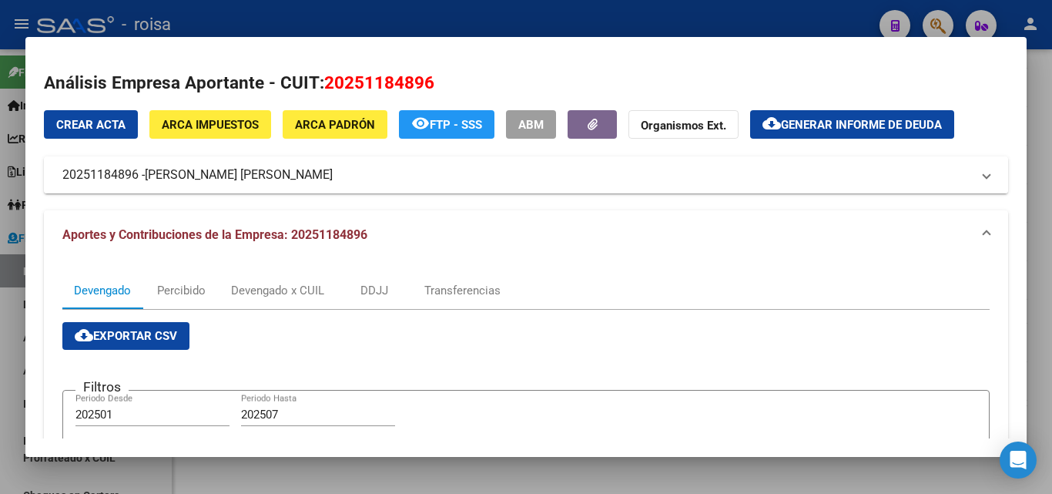
copy mat-panel-title "20251184896"
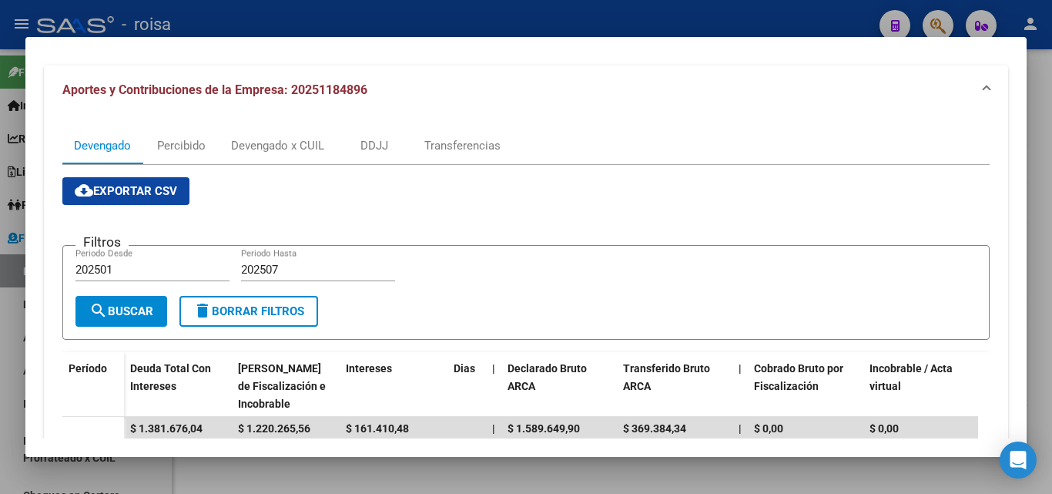
scroll to position [154, 0]
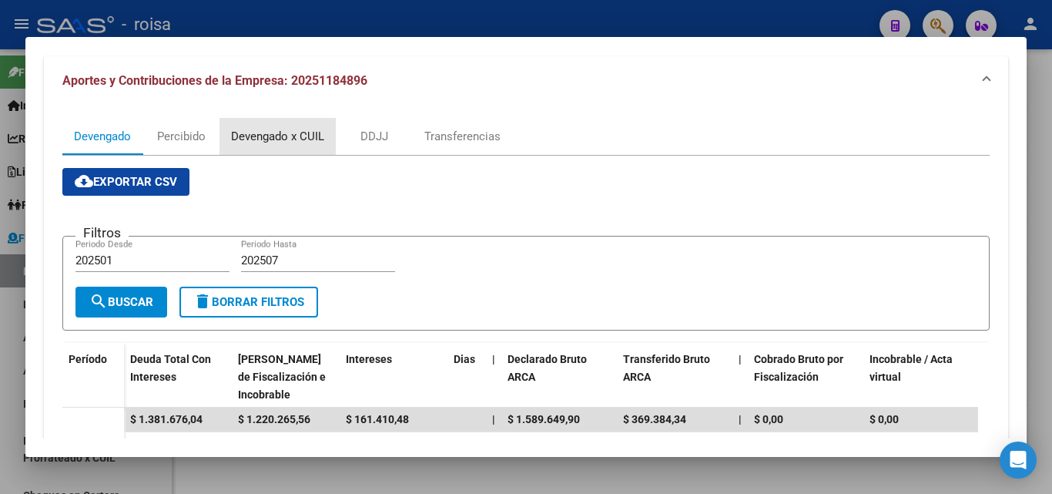
click at [298, 134] on div "Devengado x CUIL" at bounding box center [277, 136] width 93 height 17
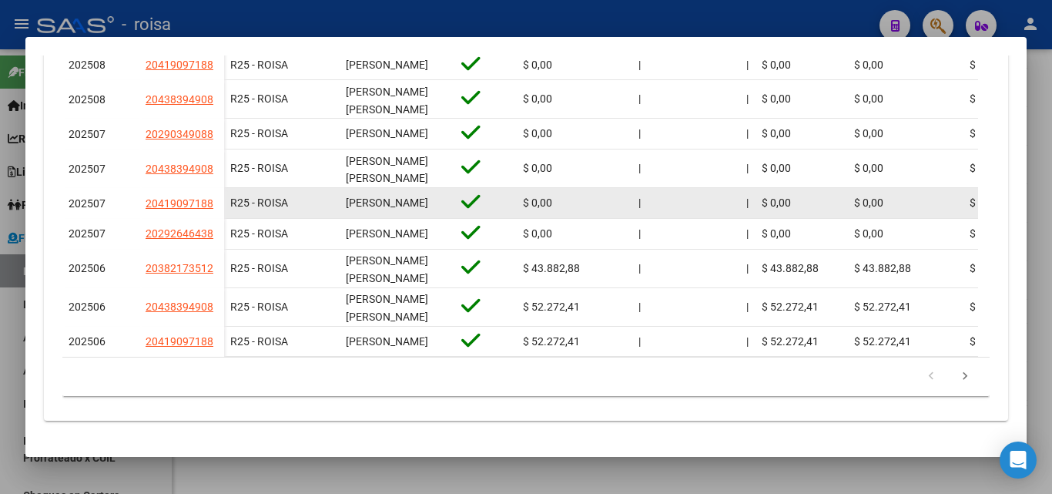
scroll to position [625, 0]
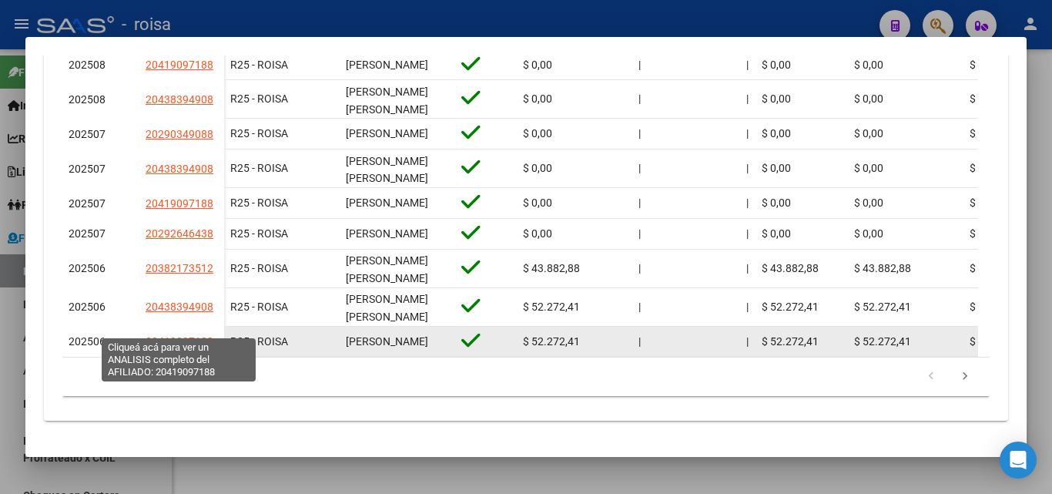
click at [193, 335] on span "20419097188" at bounding box center [180, 341] width 68 height 12
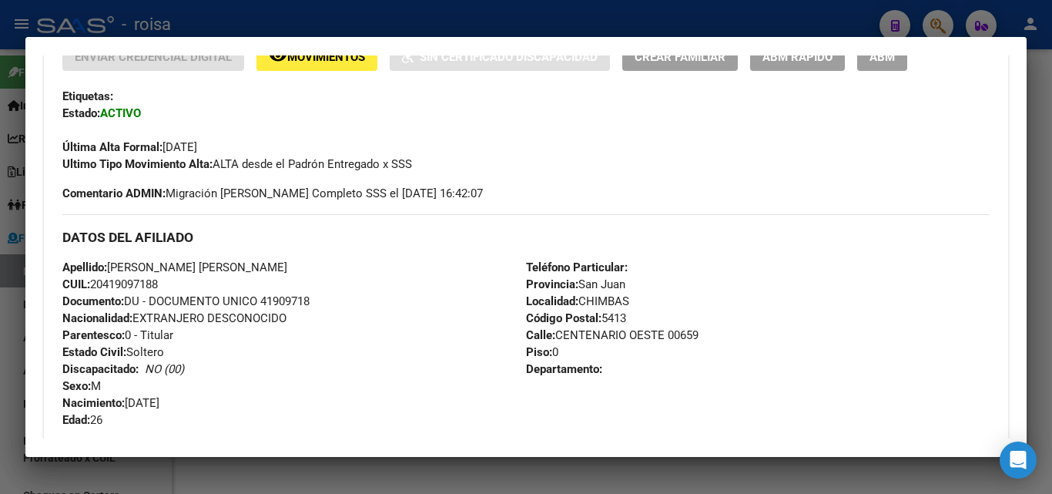
scroll to position [385, 0]
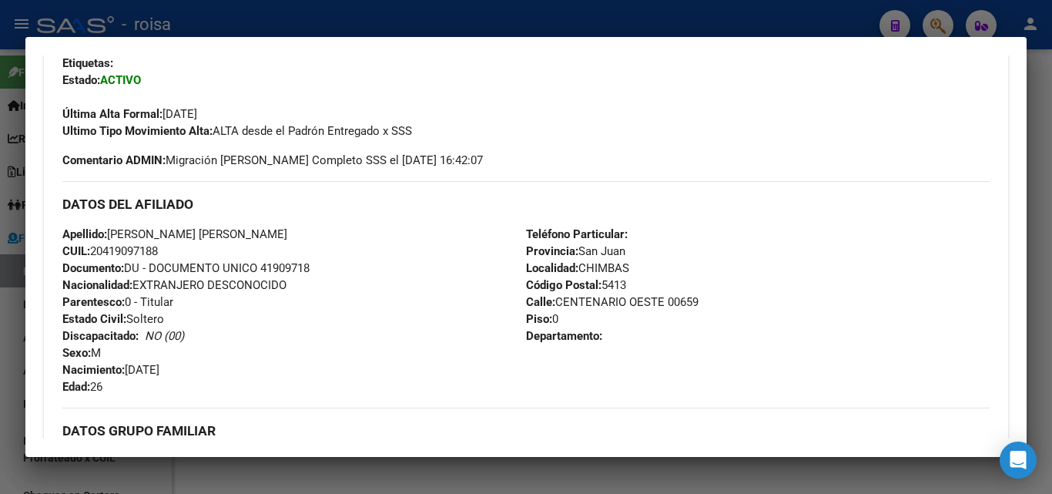
drag, startPoint x: 102, startPoint y: 249, endPoint x: 150, endPoint y: 242, distance: 48.2
click at [143, 248] on span "CUIL: 20419097188" at bounding box center [109, 251] width 95 height 14
click at [370, 234] on div "Apellido: [PERSON_NAME] [PERSON_NAME] CUIL: 20419097188 Documento: DU - DOCUMEN…" at bounding box center [293, 310] width 463 height 169
drag, startPoint x: 104, startPoint y: 252, endPoint x: 157, endPoint y: 249, distance: 53.2
click at [157, 249] on span "CUIL: 20419097188" at bounding box center [109, 251] width 95 height 14
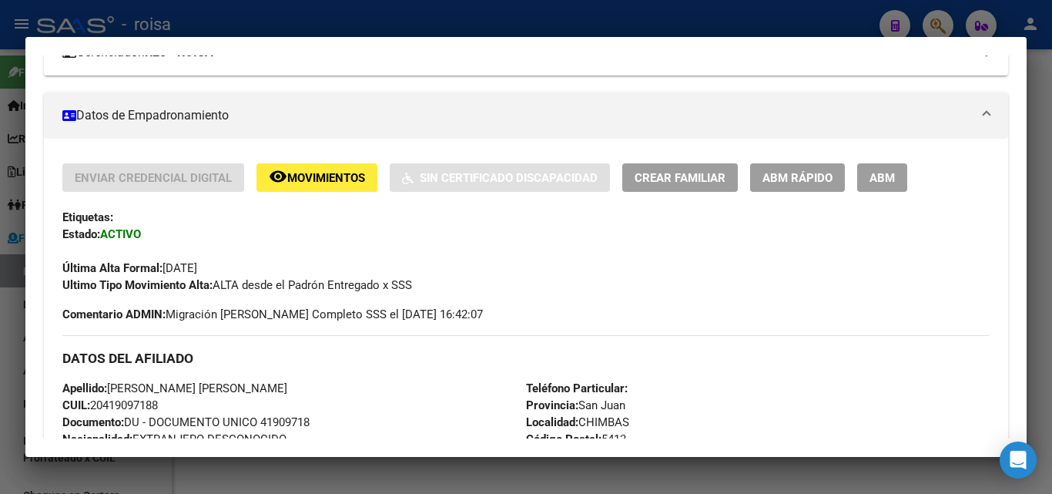
scroll to position [0, 0]
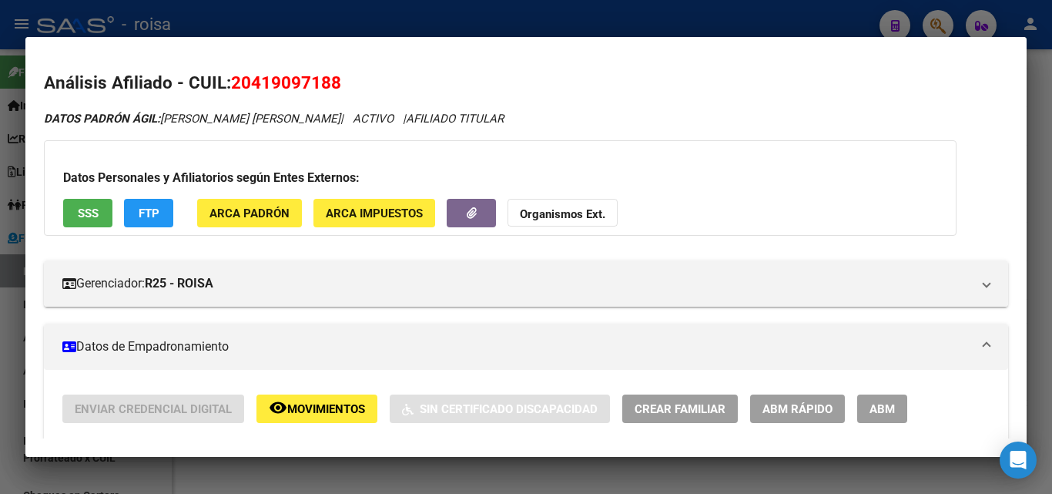
click at [10, 346] on div at bounding box center [526, 247] width 1052 height 494
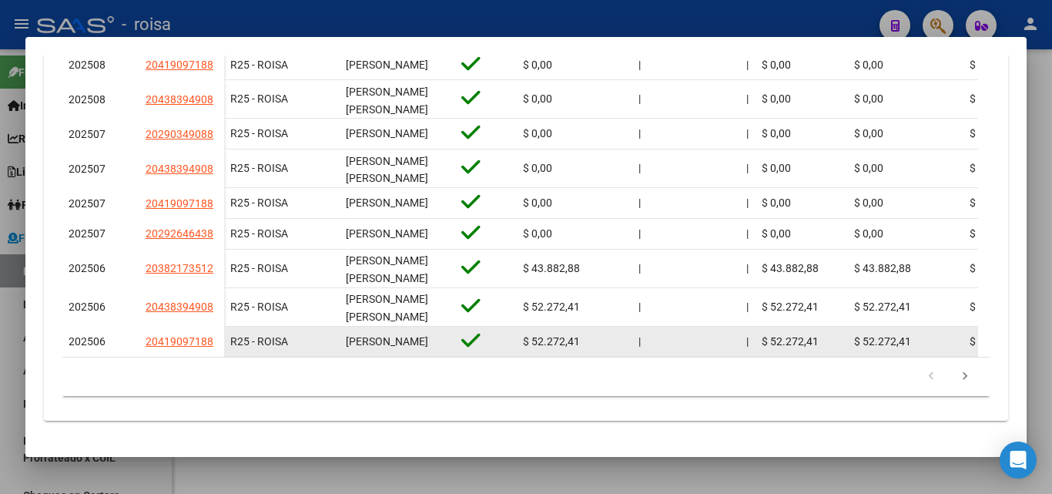
scroll to position [548, 0]
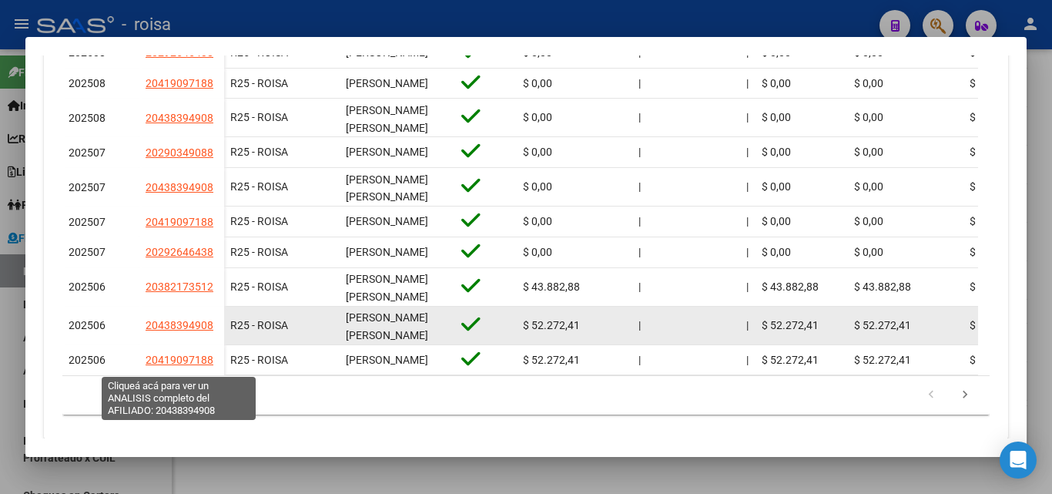
click at [179, 331] on span "20438394908" at bounding box center [180, 325] width 68 height 12
type textarea "20438394908"
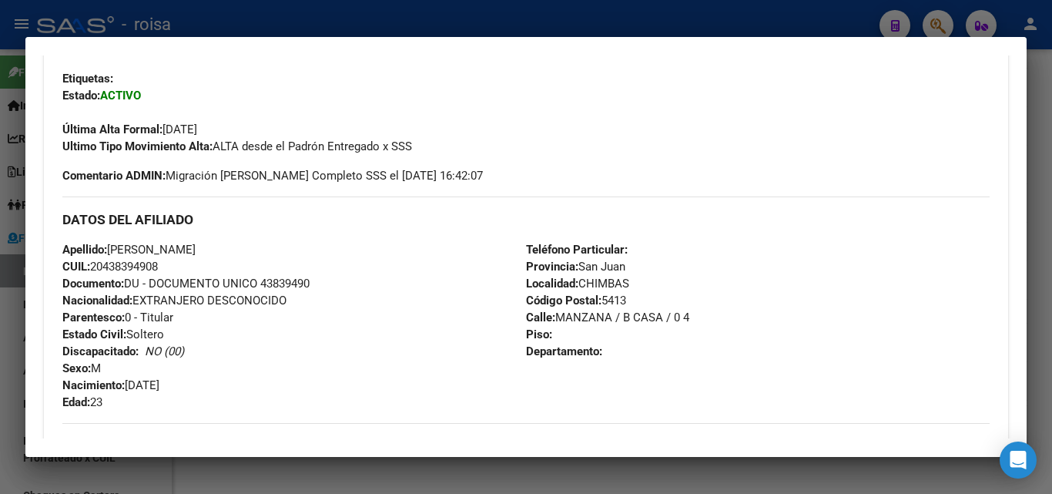
scroll to position [385, 0]
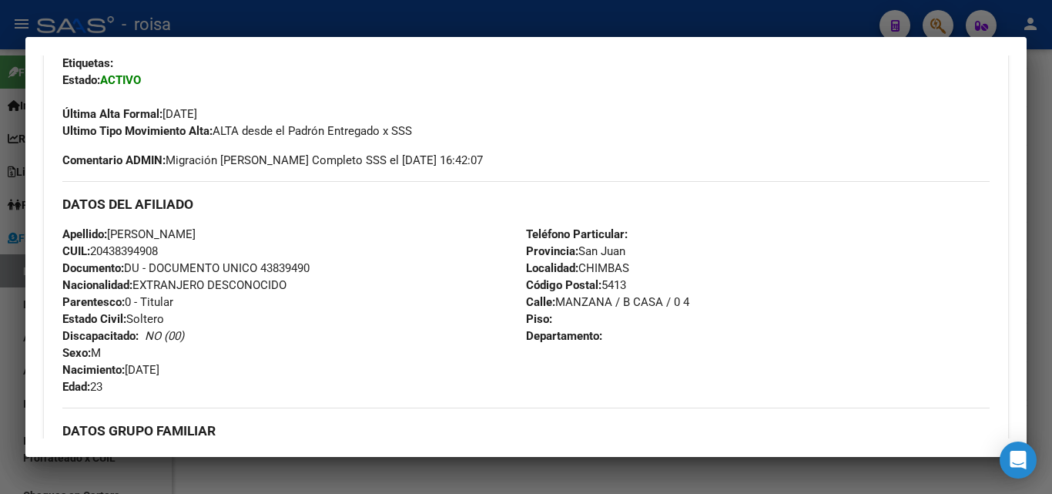
drag, startPoint x: 104, startPoint y: 249, endPoint x: 159, endPoint y: 249, distance: 54.7
click at [158, 249] on span "CUIL: 20438394908" at bounding box center [109, 251] width 95 height 14
